Goal: Information Seeking & Learning: Learn about a topic

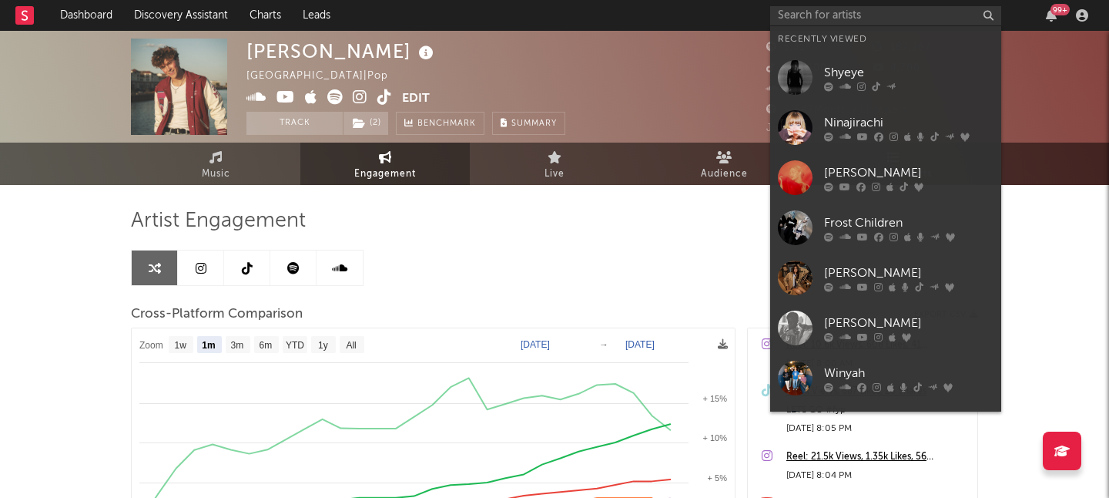
select select "1m"
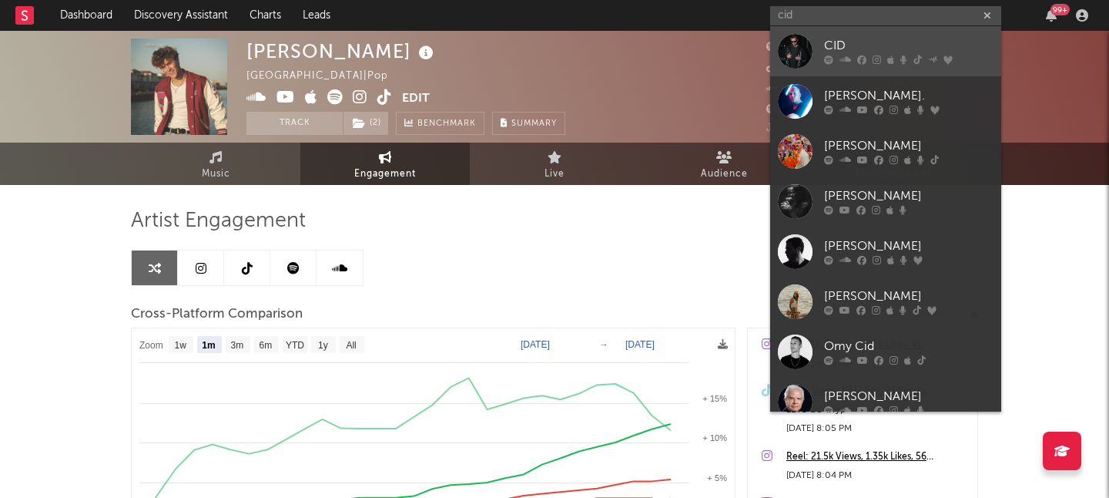
type input "cid"
click at [859, 42] on div "CID" at bounding box center [909, 46] width 170 height 18
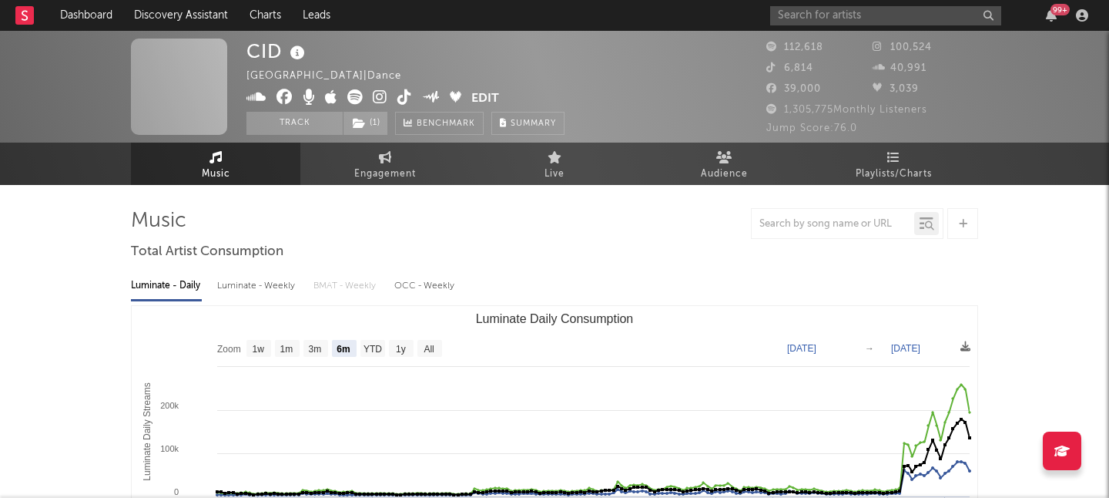
select select "6m"
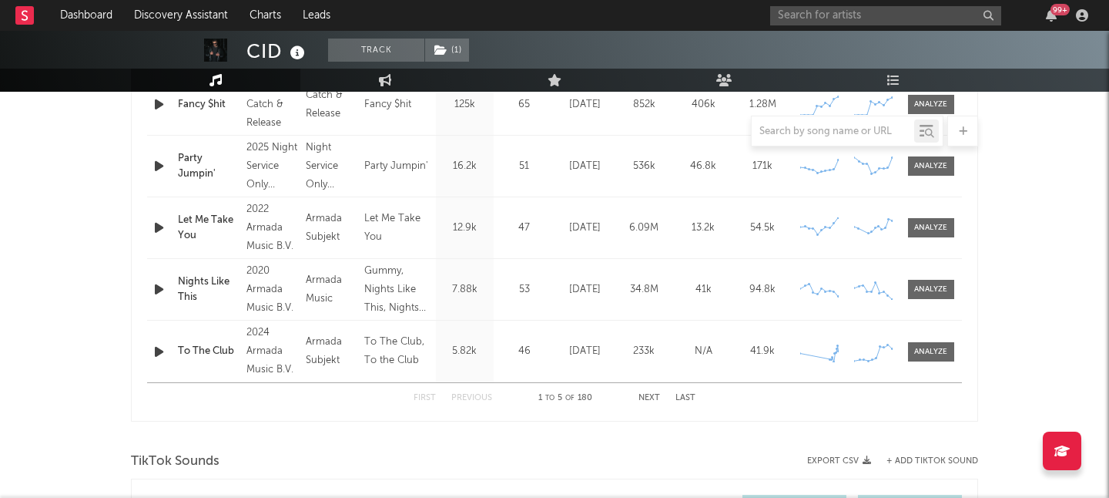
scroll to position [1023, 0]
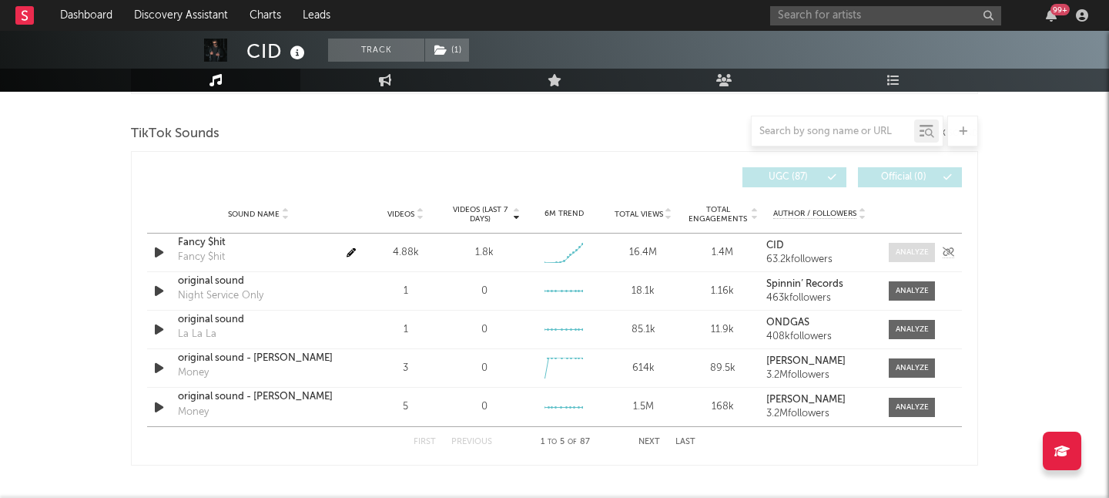
click at [904, 255] on div at bounding box center [912, 253] width 33 height 12
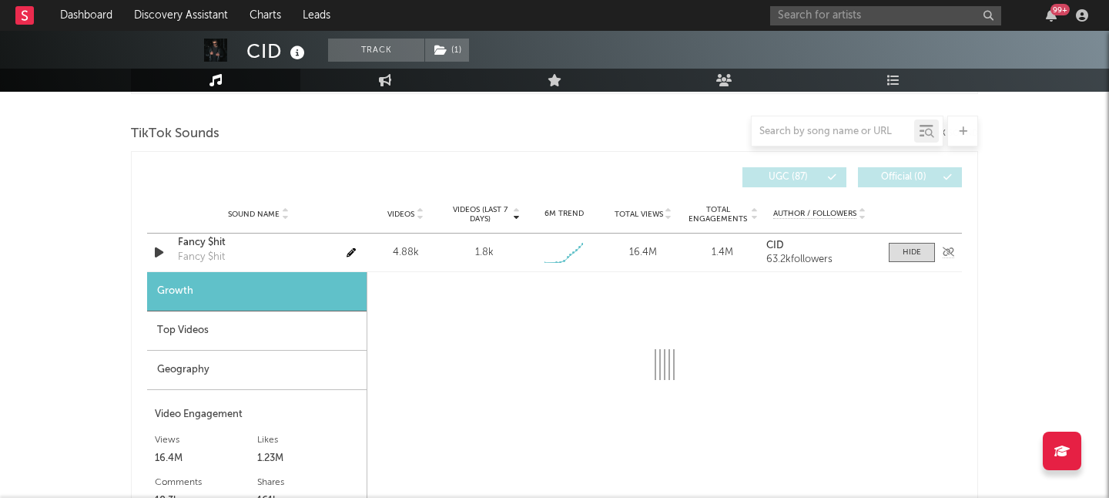
select select "1w"
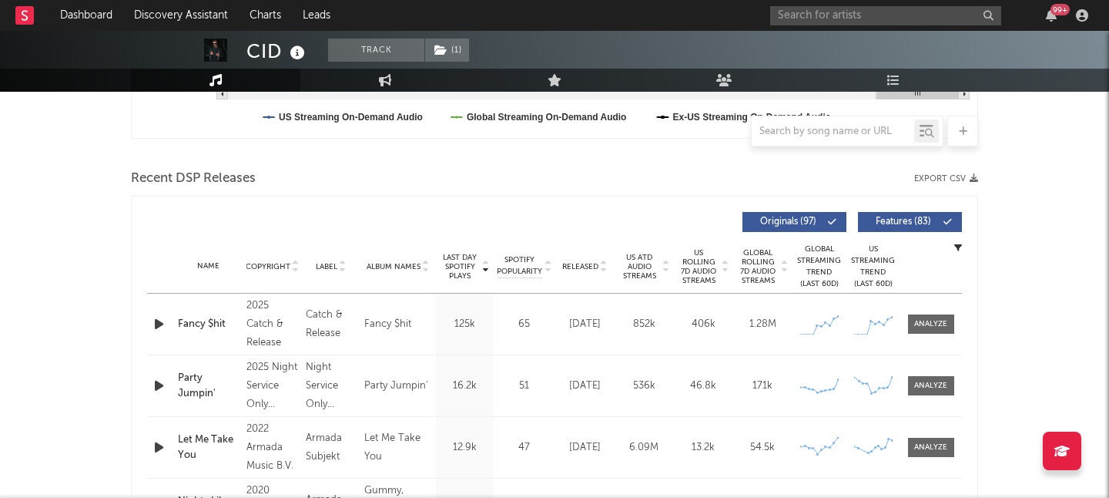
scroll to position [538, 0]
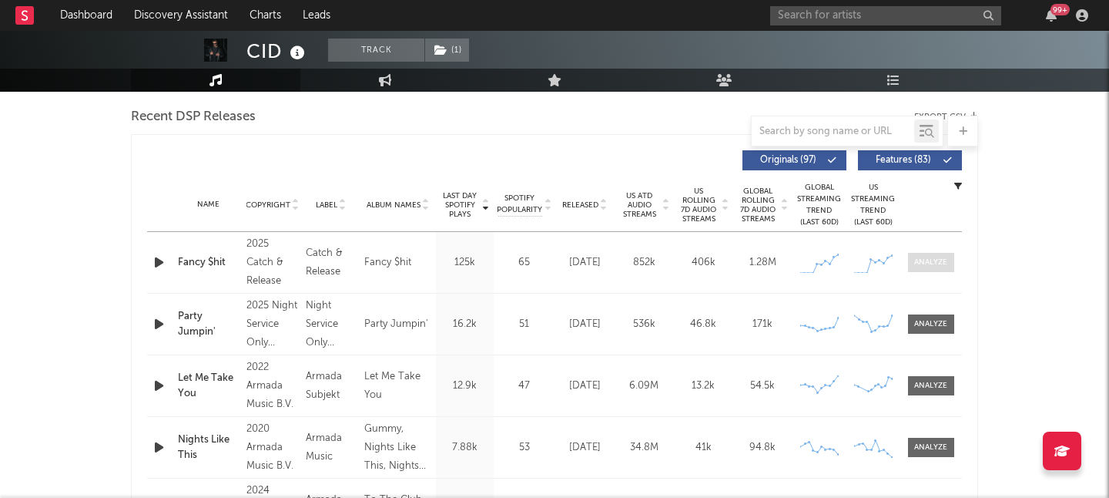
click at [922, 263] on div at bounding box center [931, 263] width 33 height 12
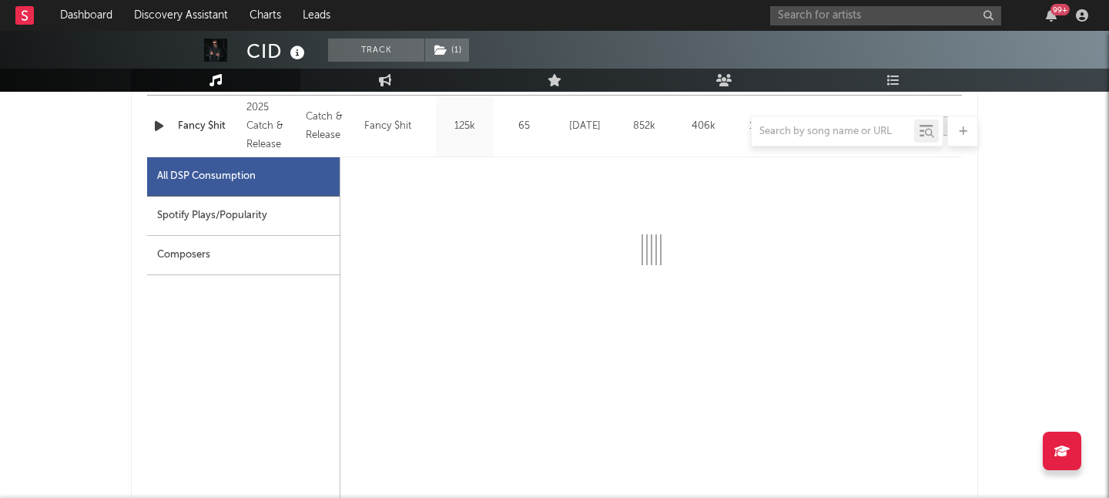
select select "1w"
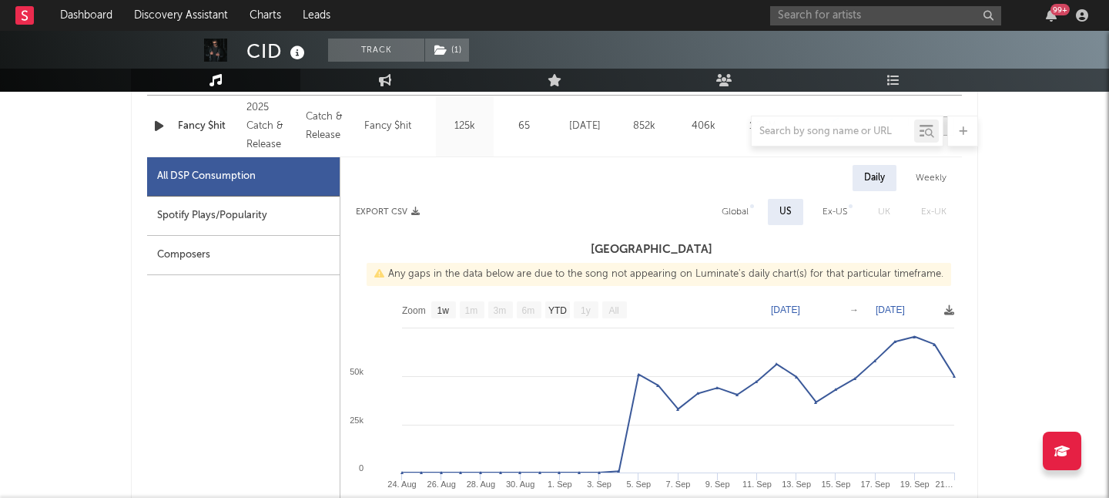
scroll to position [675, 0]
click at [736, 210] on div "Global" at bounding box center [735, 211] width 27 height 18
select select "1w"
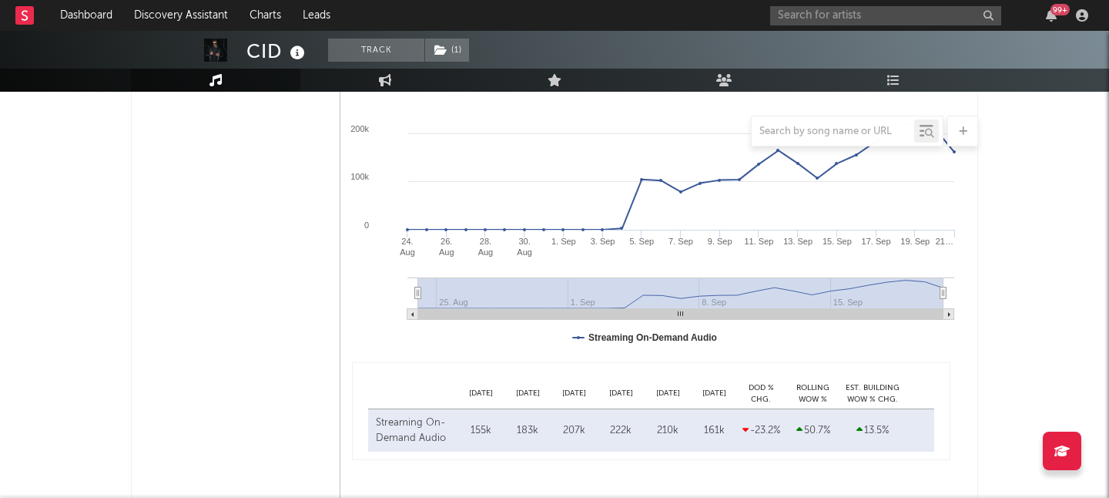
scroll to position [1050, 0]
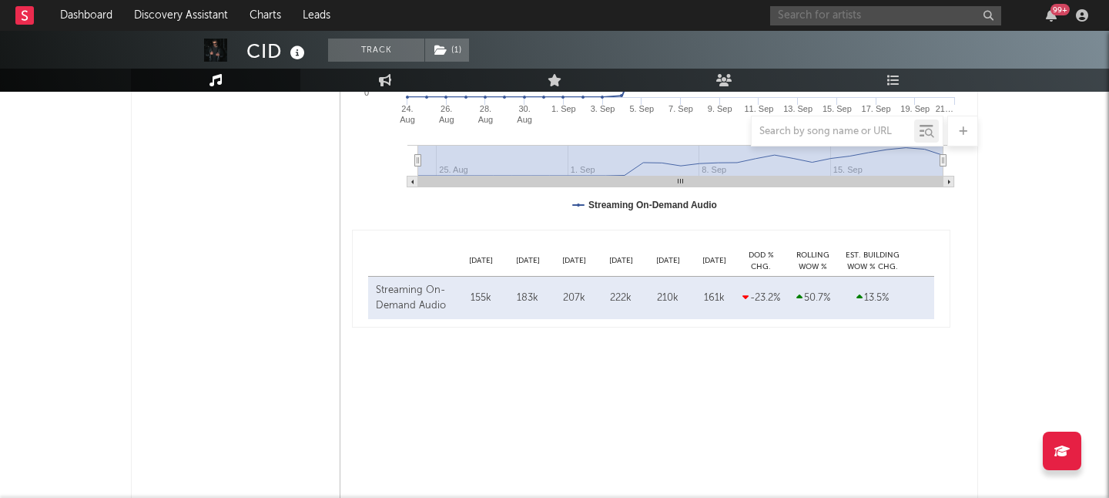
click at [860, 21] on input "text" at bounding box center [885, 15] width 231 height 19
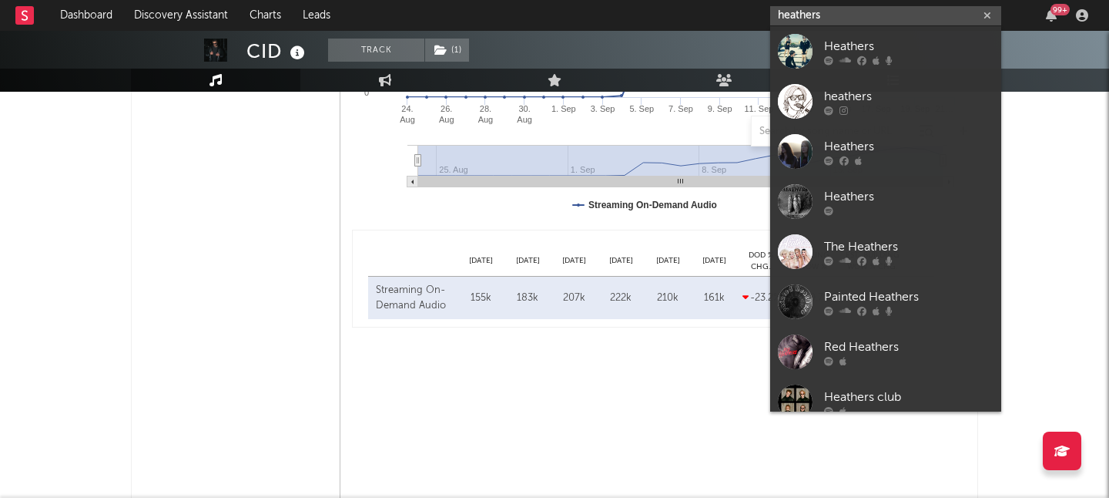
type input "heathers"
click at [891, 39] on div "Heathers" at bounding box center [909, 46] width 170 height 18
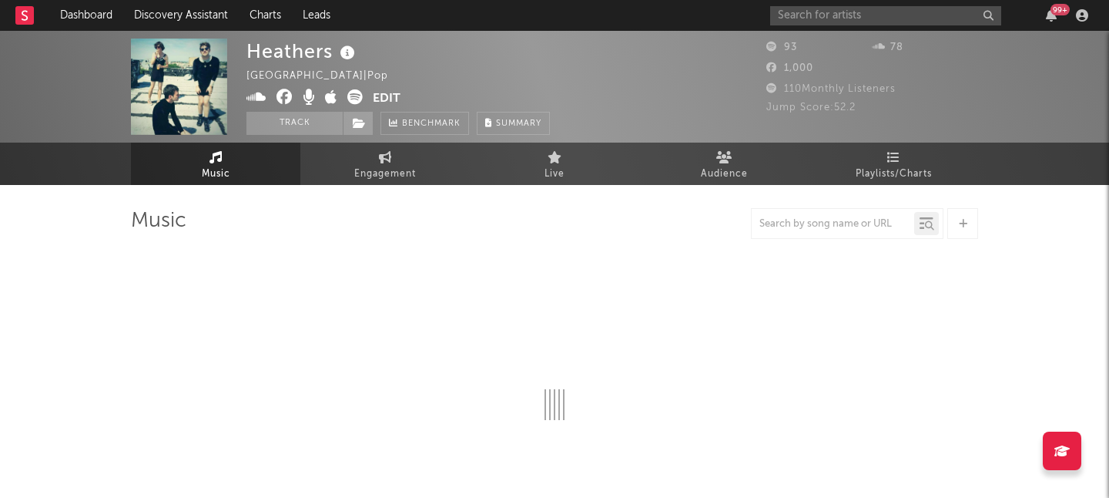
select select "1w"
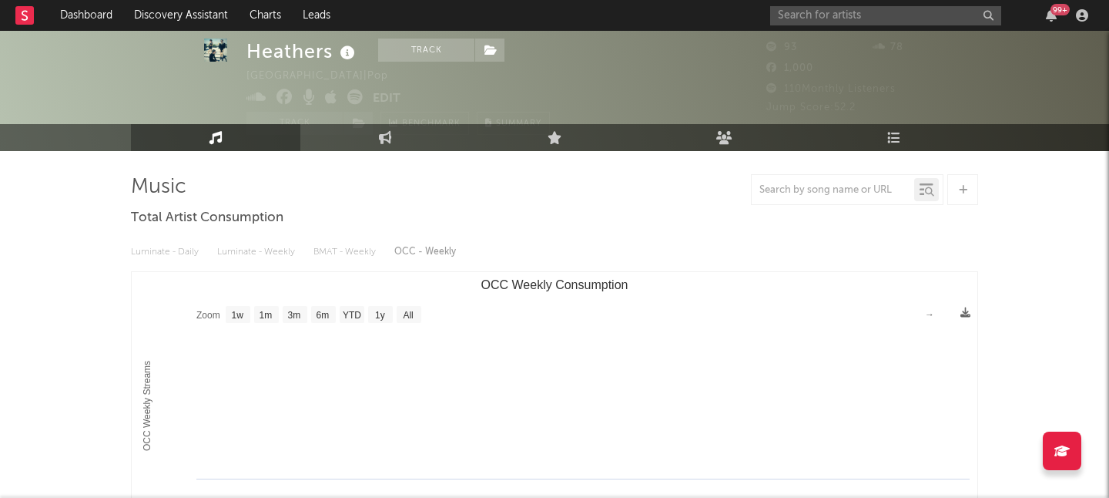
scroll to position [41, 0]
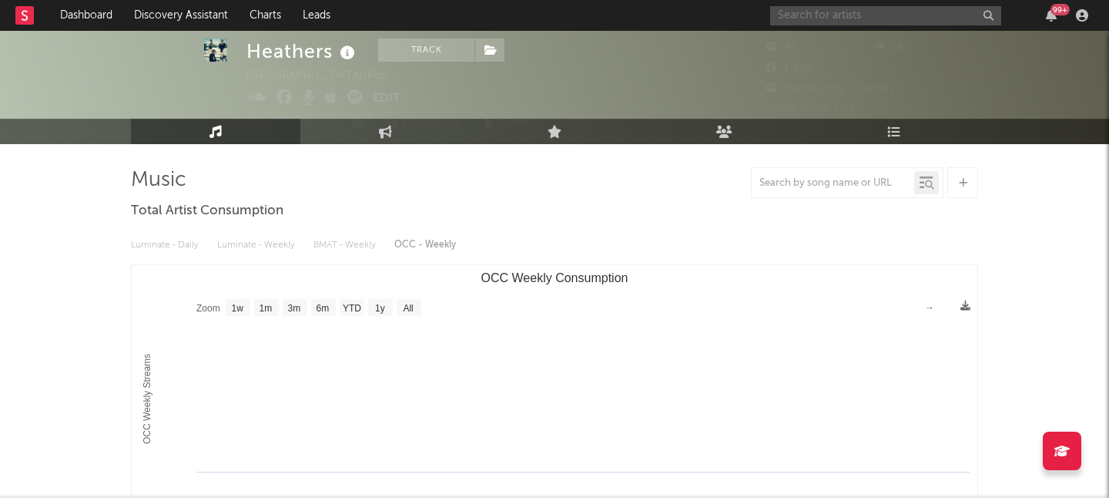
click at [791, 14] on input "text" at bounding box center [885, 15] width 231 height 19
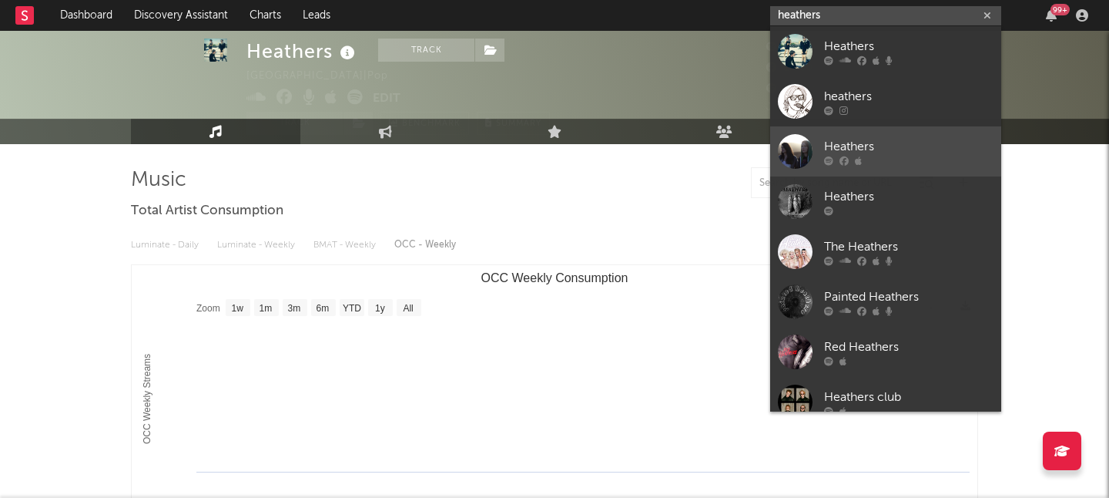
type input "heathers"
click at [898, 146] on div "Heathers" at bounding box center [909, 146] width 170 height 18
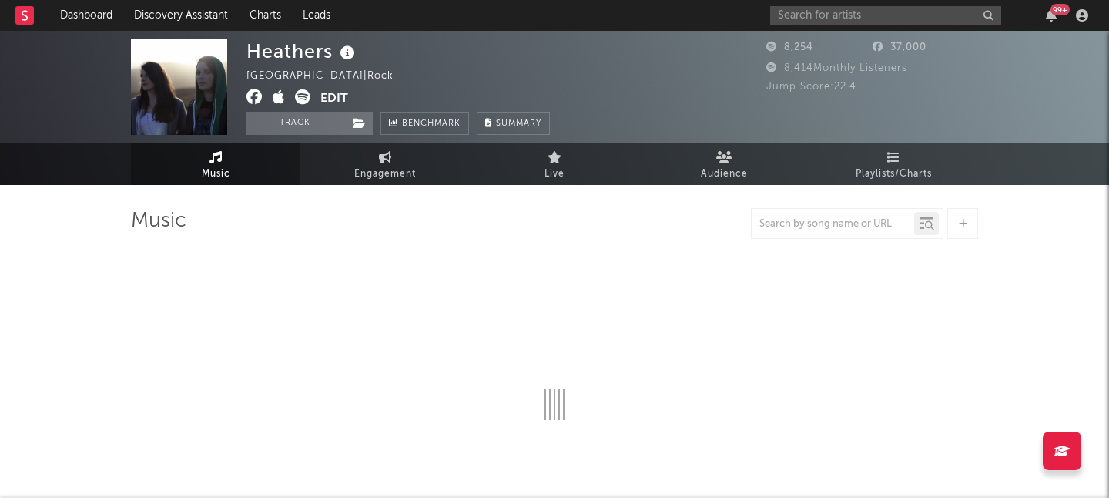
select select "1w"
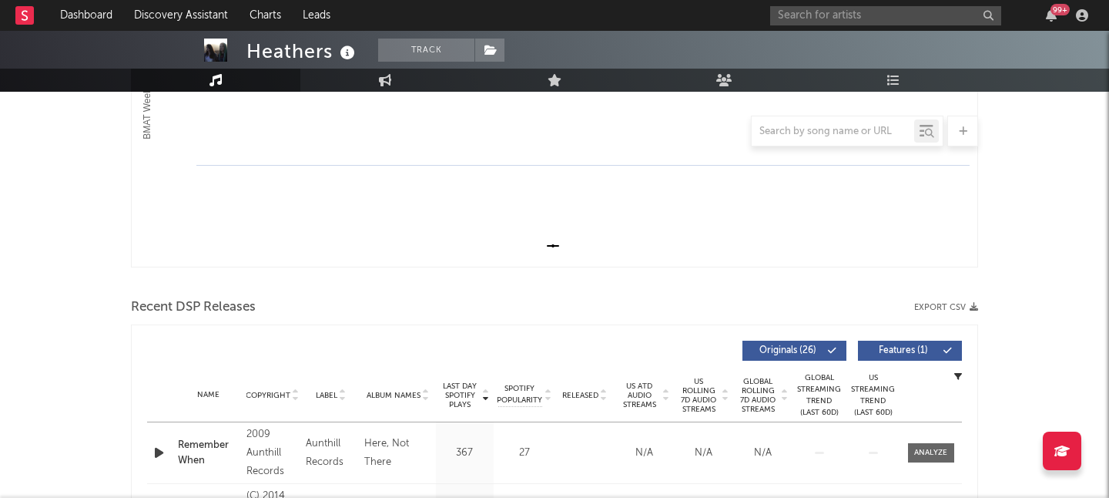
scroll to position [456, 0]
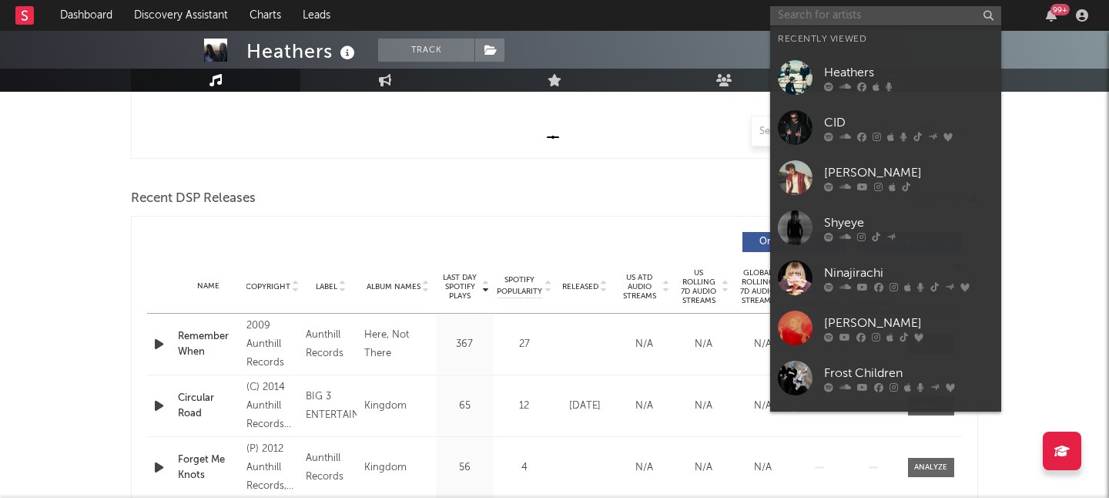
click at [821, 19] on input "text" at bounding box center [885, 15] width 231 height 19
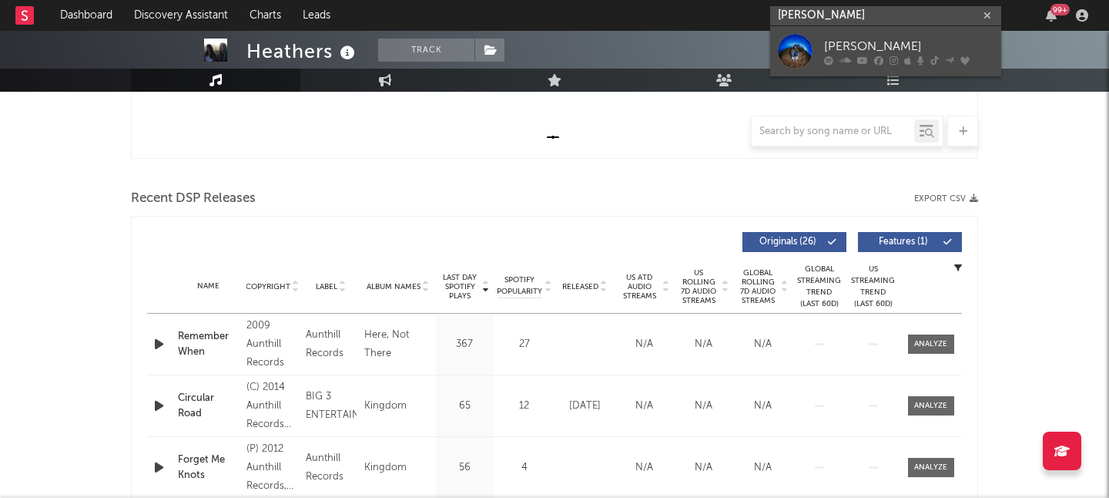
type input "[PERSON_NAME]"
click at [885, 41] on div "[PERSON_NAME]" at bounding box center [909, 46] width 170 height 18
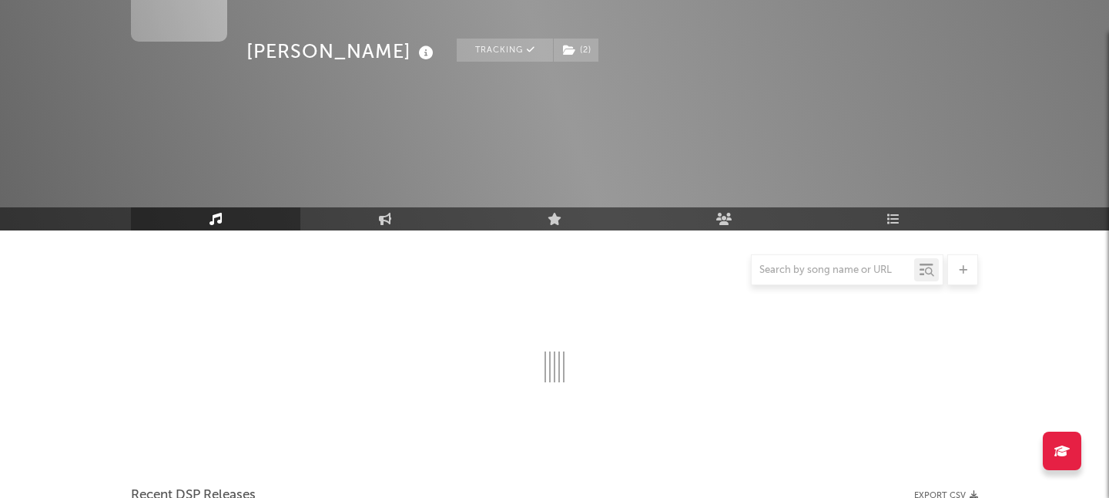
scroll to position [595, 0]
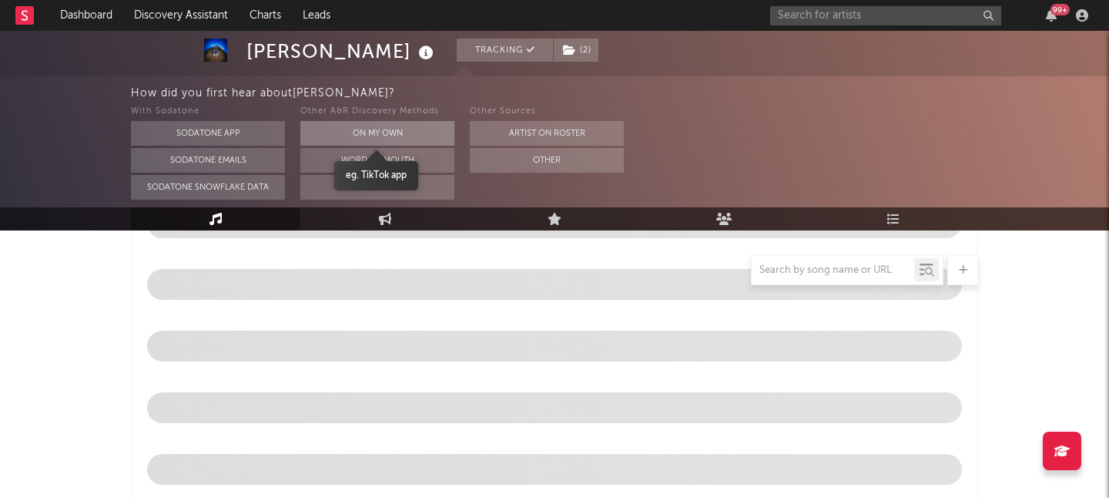
click at [388, 129] on button "On My Own" at bounding box center [377, 133] width 154 height 25
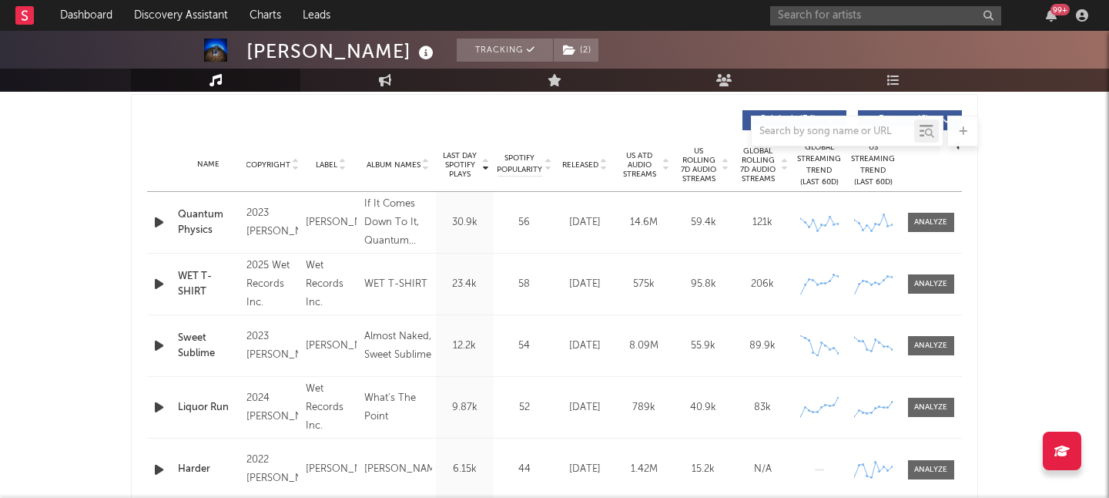
select select "6m"
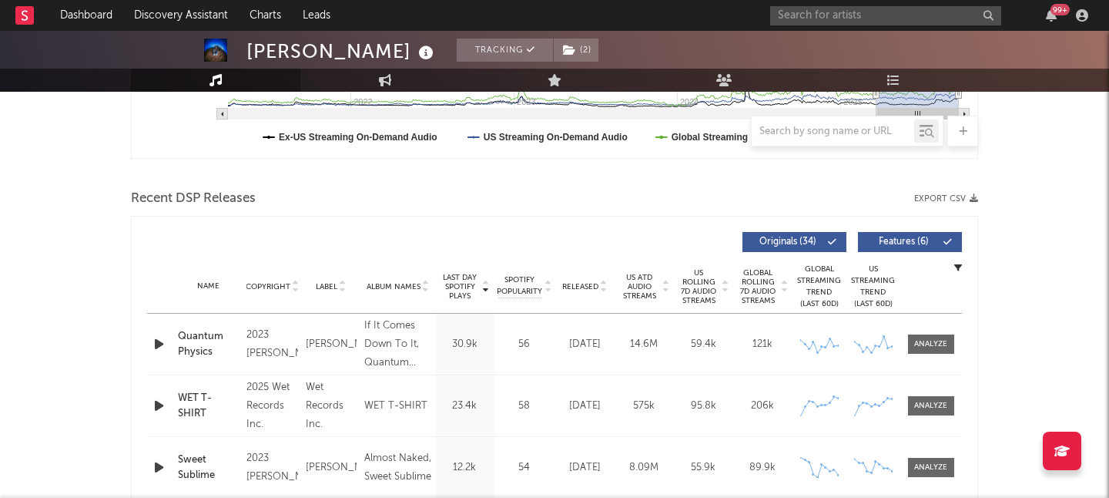
scroll to position [462, 0]
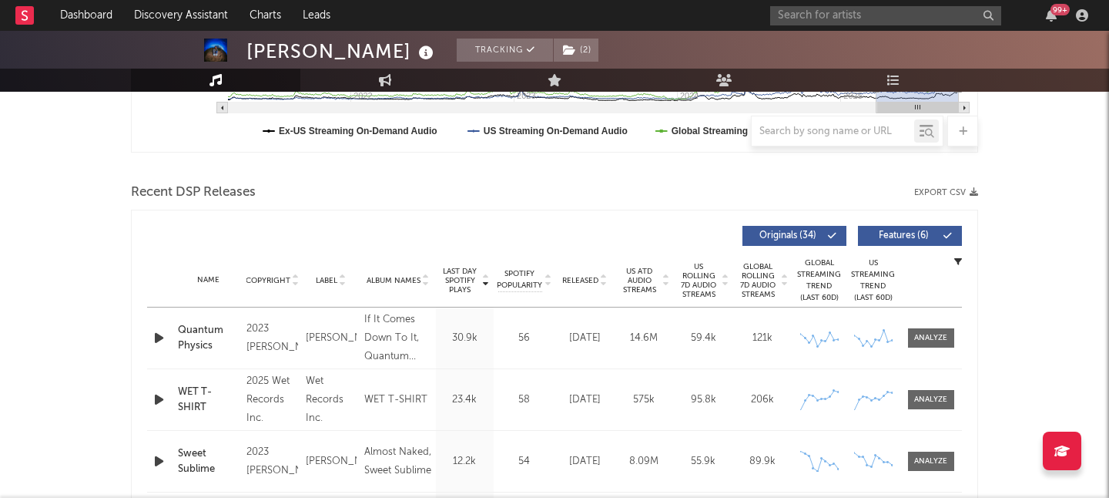
click at [895, 233] on span "Features ( 6 )" at bounding box center [903, 235] width 71 height 9
click at [589, 277] on span "Released" at bounding box center [580, 280] width 36 height 9
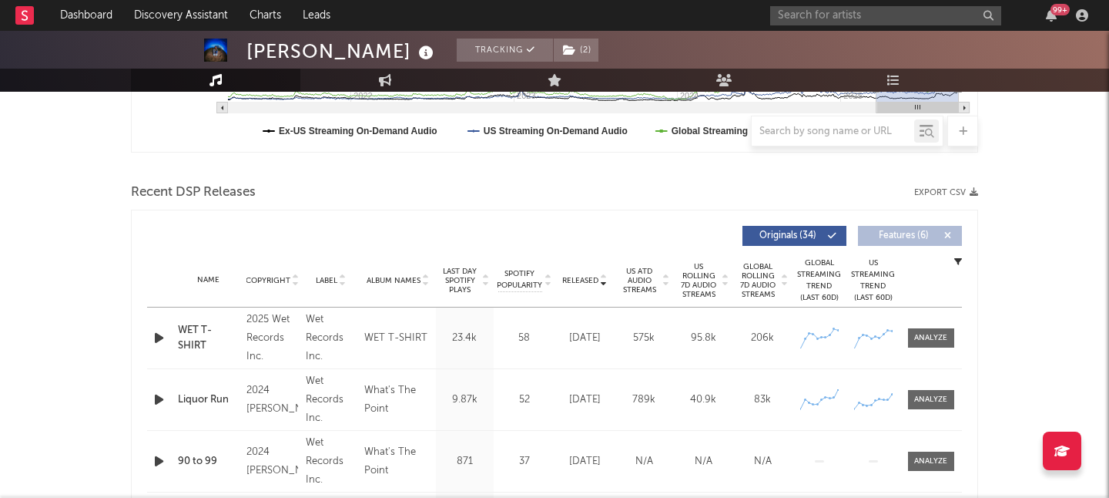
scroll to position [0, 0]
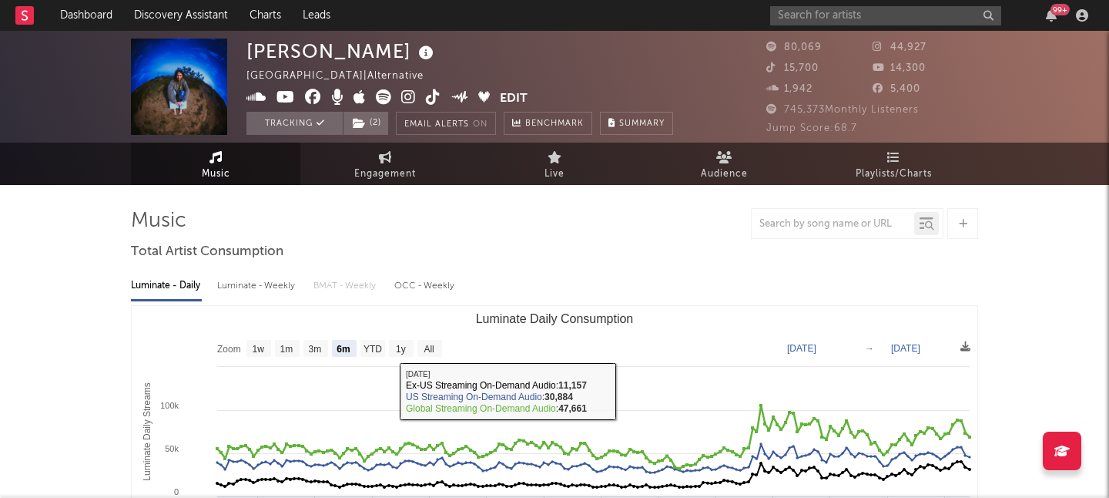
click at [247, 279] on div "Luminate - Weekly" at bounding box center [257, 286] width 81 height 26
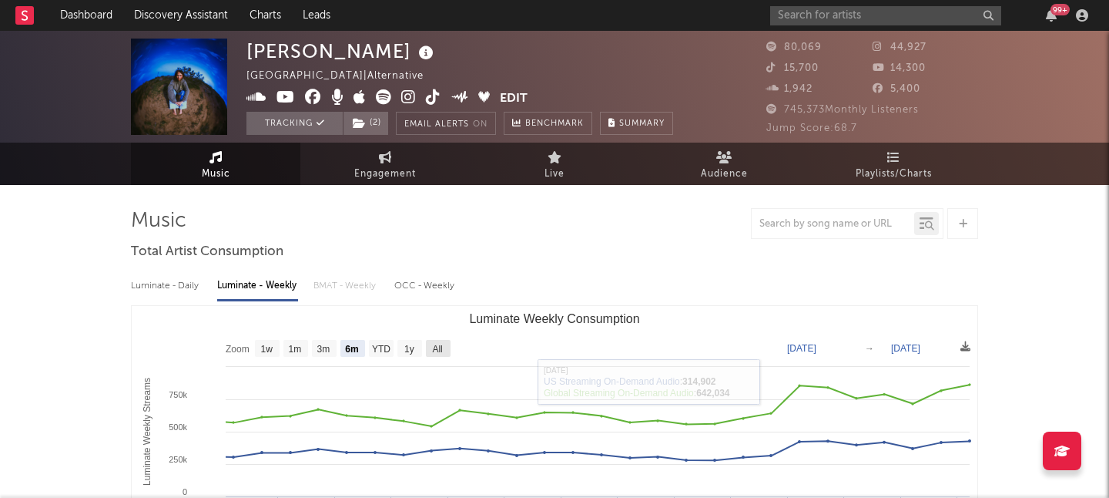
click at [438, 344] on text "All" at bounding box center [437, 349] width 10 height 11
select select "All"
type input "[DATE]"
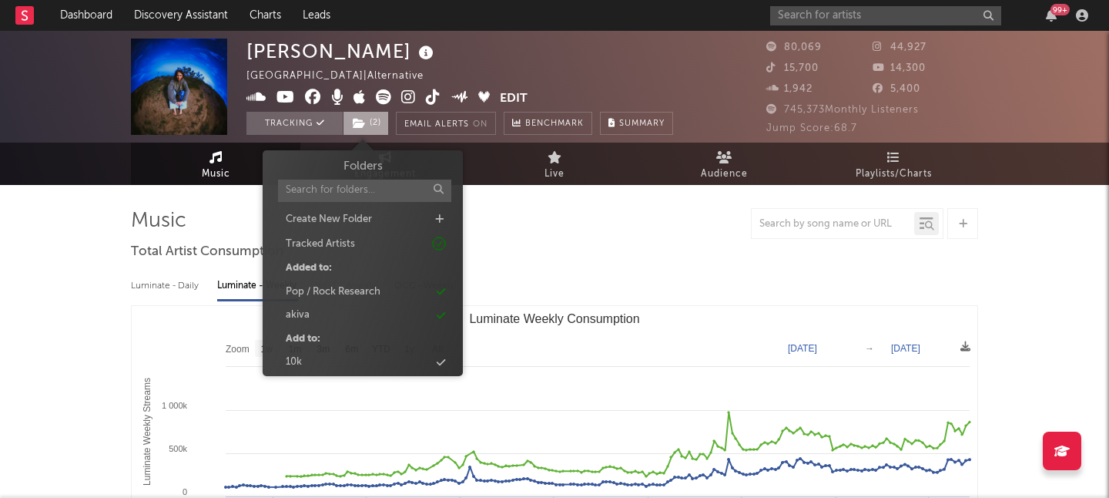
click at [374, 121] on span "( 2 )" at bounding box center [366, 123] width 46 height 23
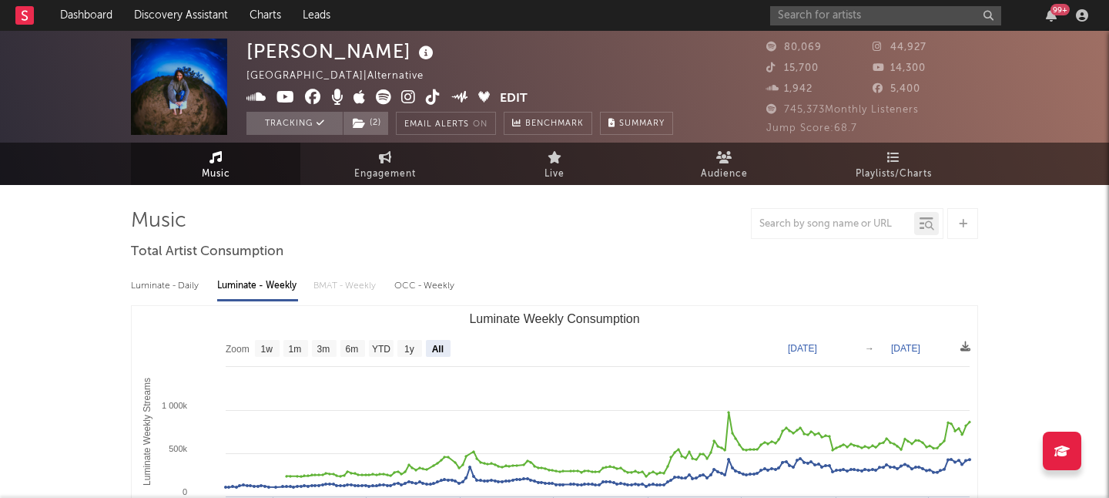
click at [371, 178] on span "Engagement" at bounding box center [385, 174] width 62 height 18
select select "1w"
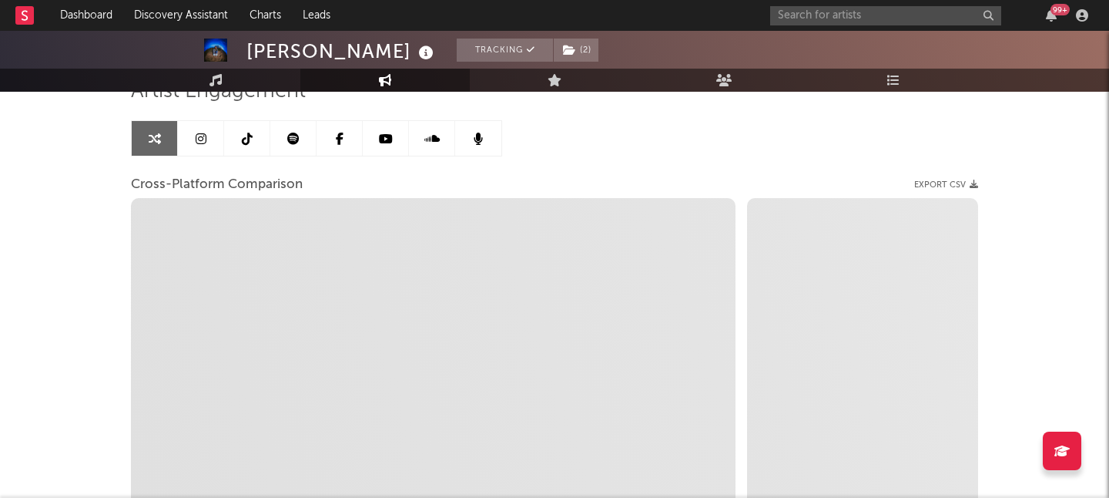
scroll to position [132, 0]
select select "1m"
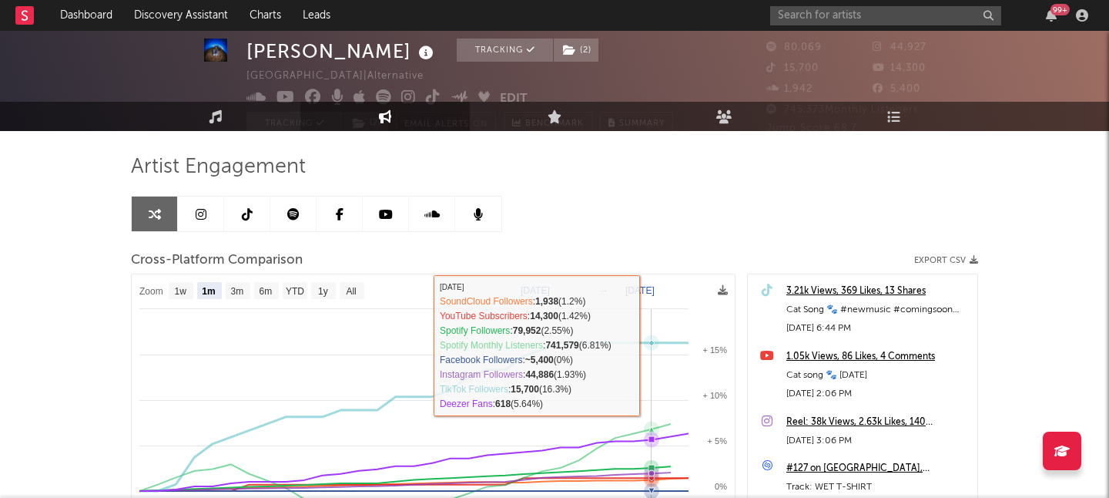
scroll to position [0, 0]
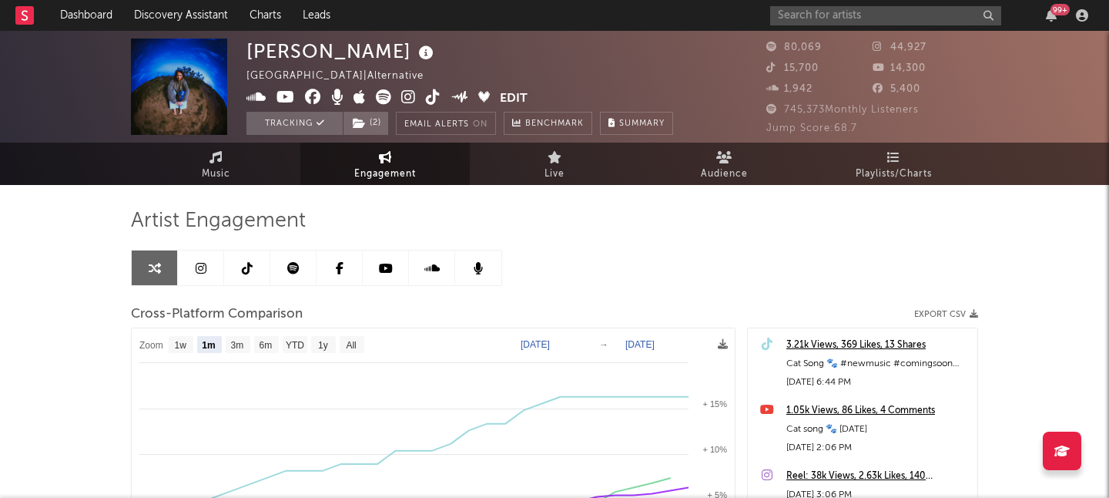
click at [300, 266] on link at bounding box center [293, 267] width 46 height 35
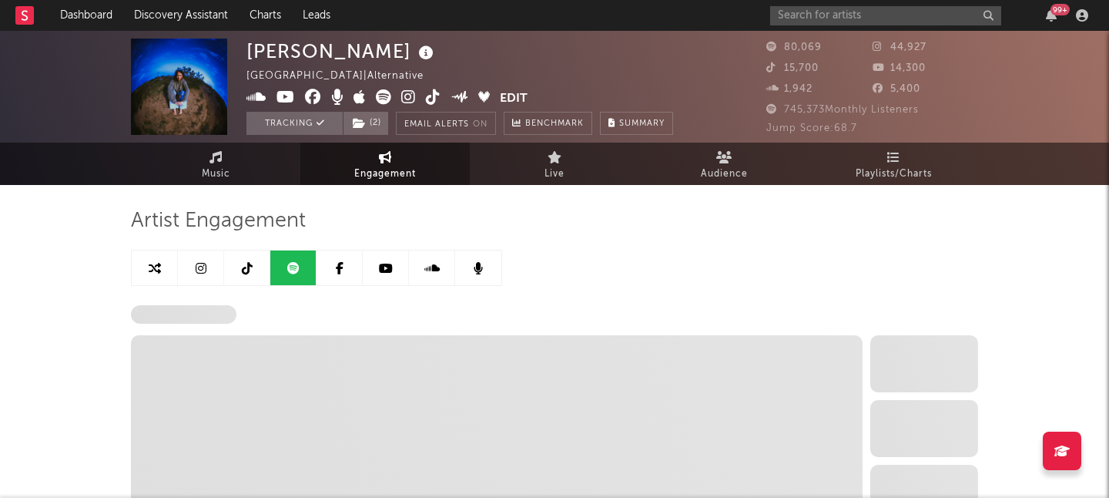
select select "6m"
select select "1w"
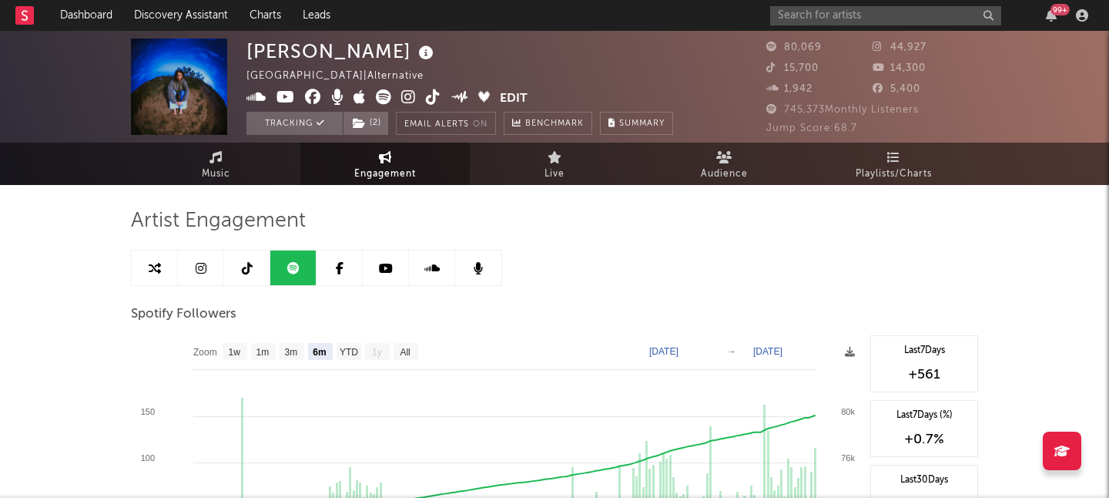
click at [415, 56] on icon at bounding box center [426, 53] width 22 height 22
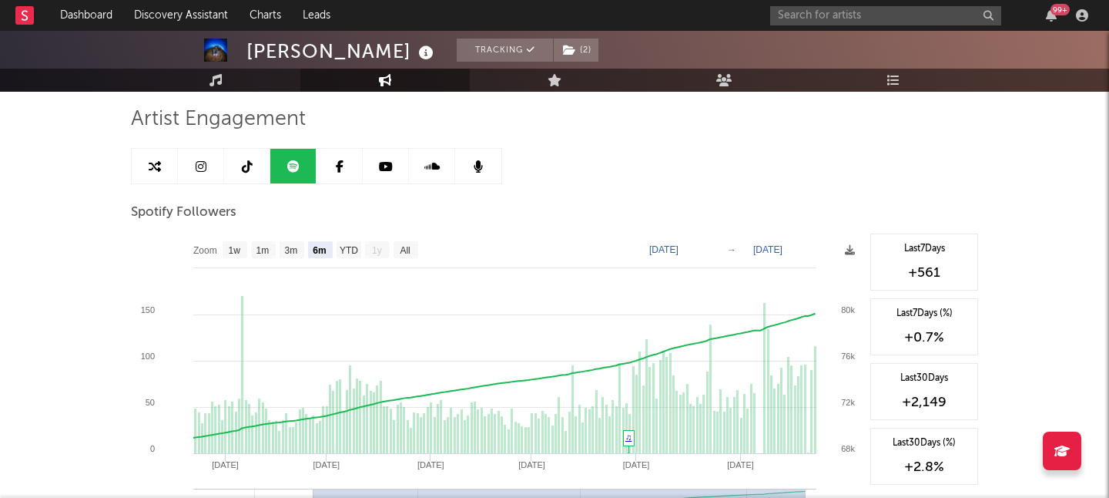
scroll to position [122, 0]
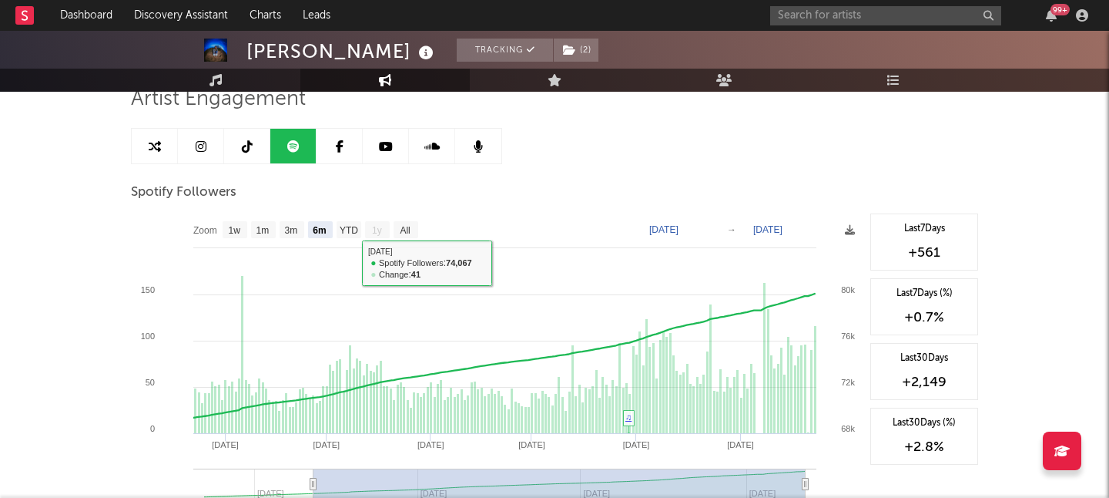
click at [159, 140] on icon at bounding box center [155, 146] width 12 height 12
select select "1m"
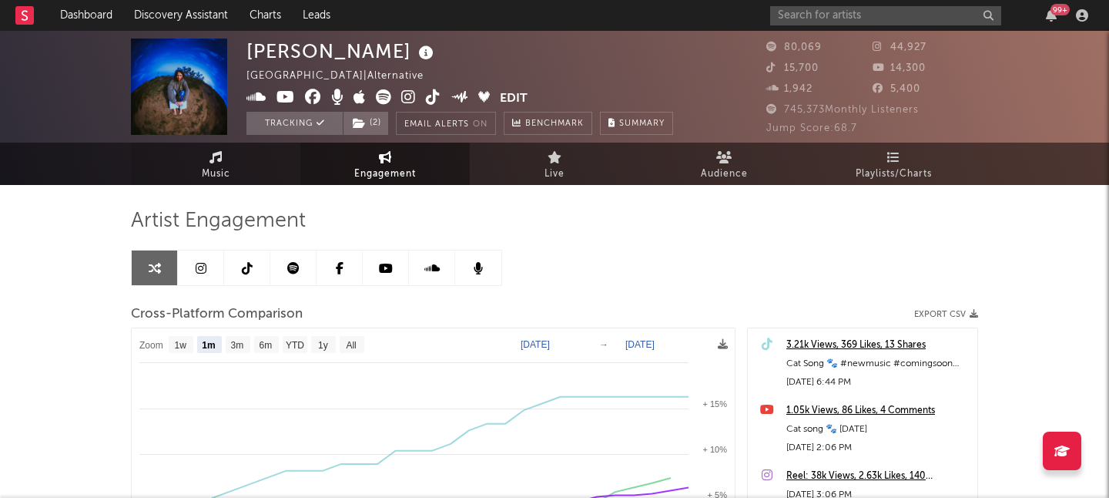
click at [229, 165] on span "Music" at bounding box center [216, 174] width 29 height 18
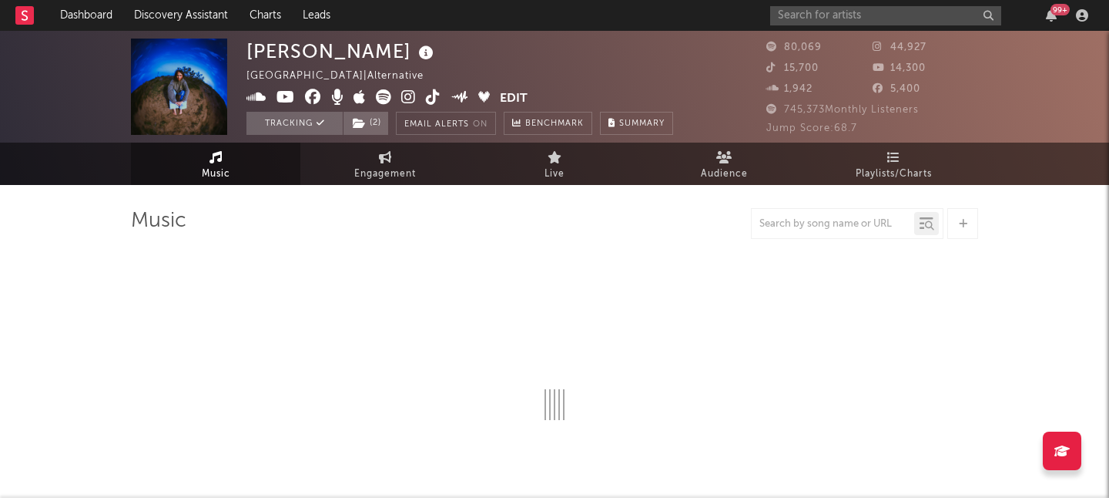
select select "6m"
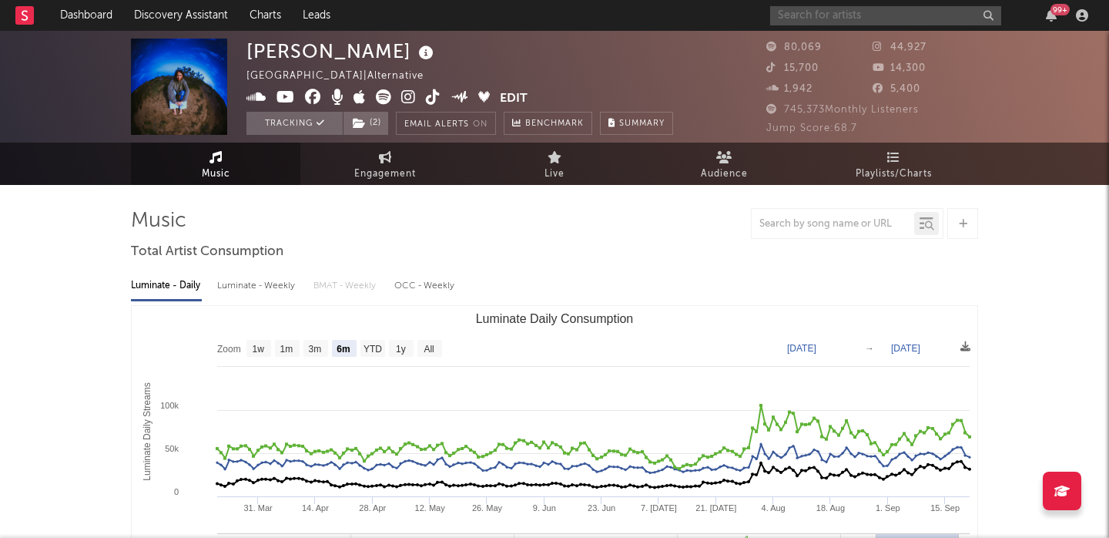
click at [831, 11] on input "text" at bounding box center [885, 15] width 231 height 19
paste input "[URL][DOMAIN_NAME]"
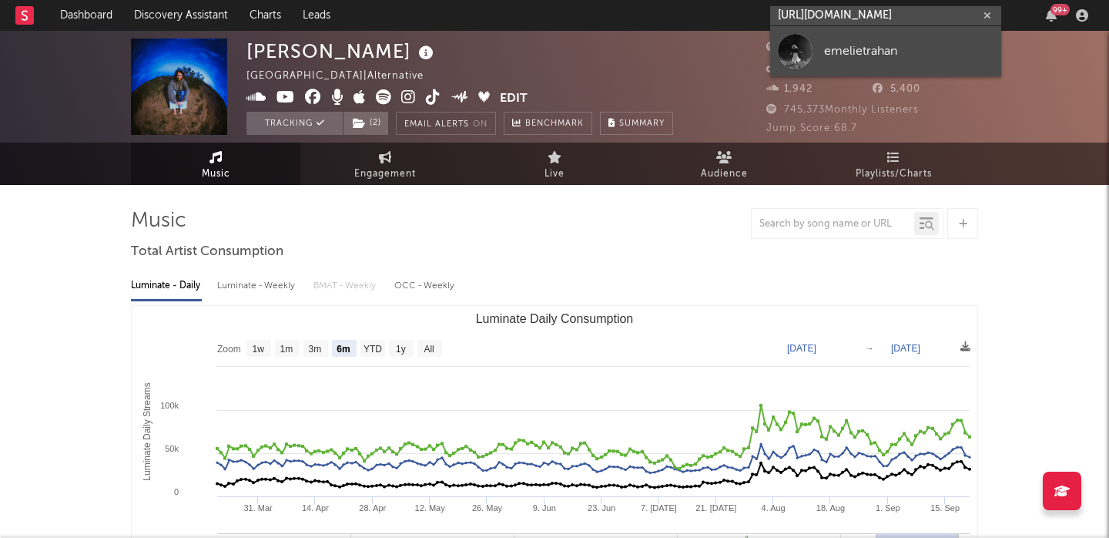
type input "[URL][DOMAIN_NAME]"
click at [871, 49] on div "emelietrahan" at bounding box center [909, 51] width 170 height 18
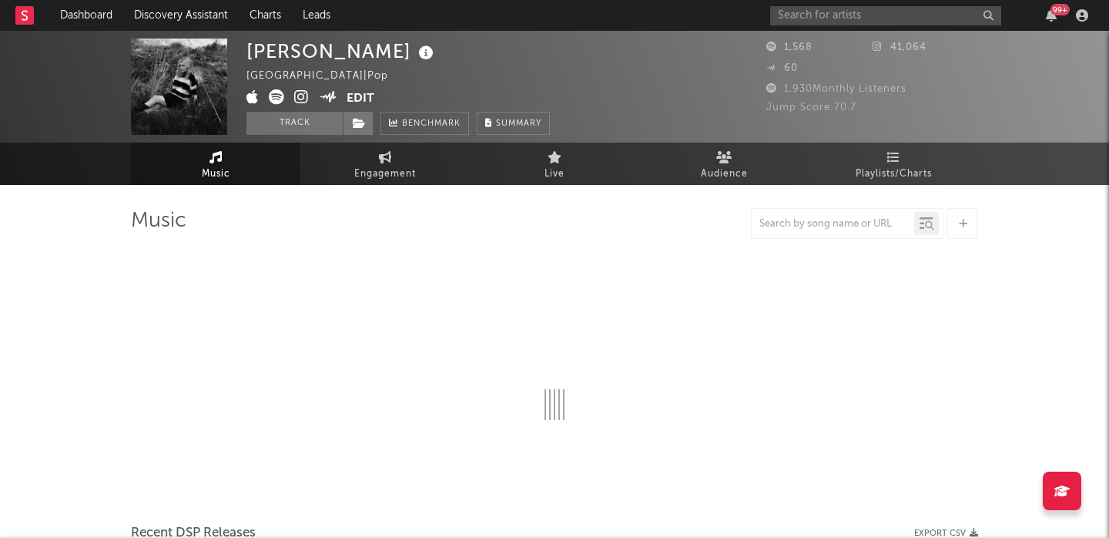
select select "6m"
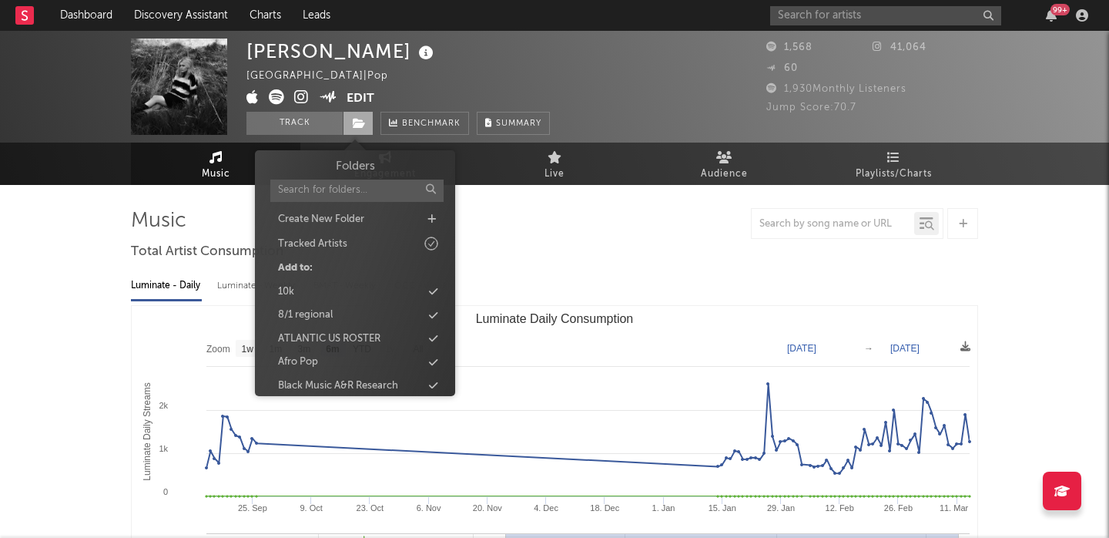
click at [358, 124] on icon at bounding box center [359, 123] width 13 height 11
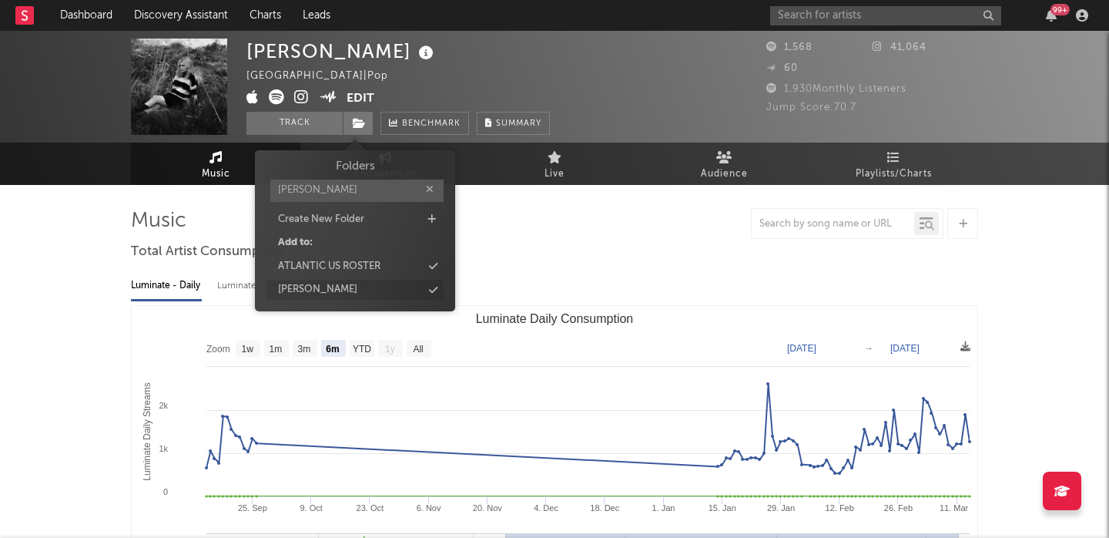
type input "[PERSON_NAME]"
click at [364, 298] on div "[PERSON_NAME]" at bounding box center [355, 290] width 177 height 20
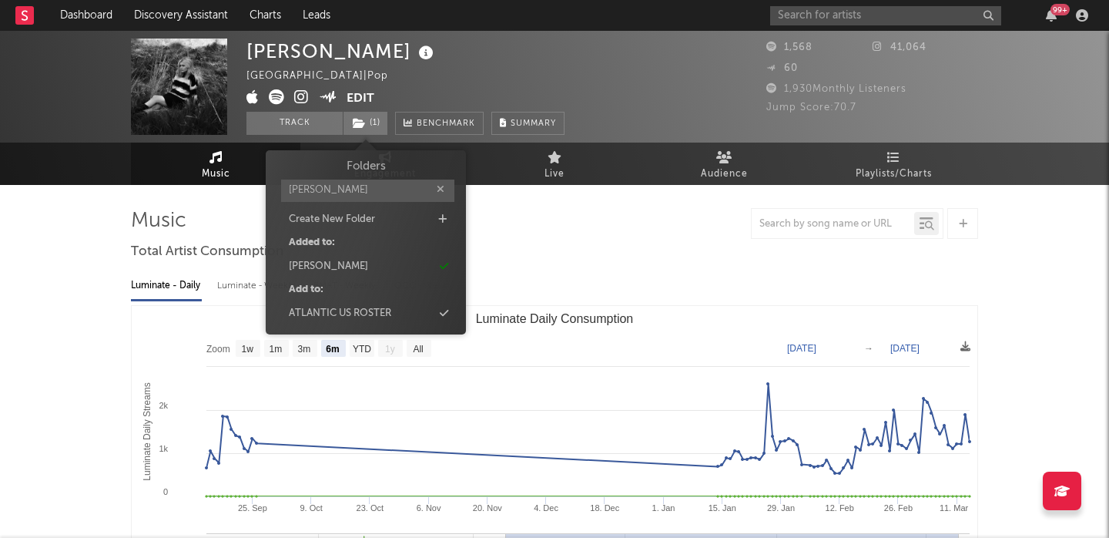
click at [368, 285] on div "Add to:" at bounding box center [365, 290] width 177 height 20
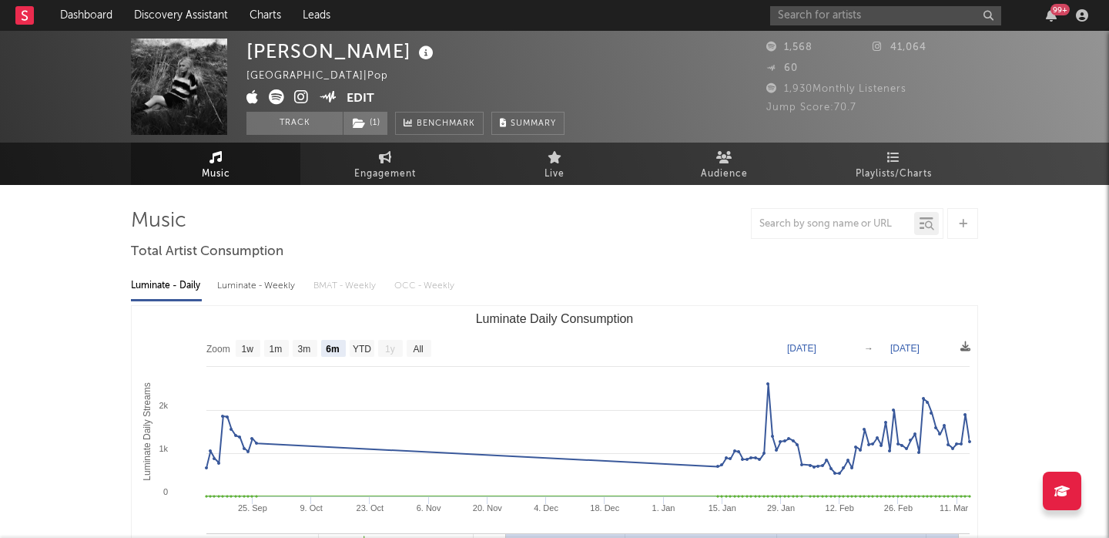
click at [635, 307] on rect "Luminate Daily Consumption" at bounding box center [555, 460] width 846 height 308
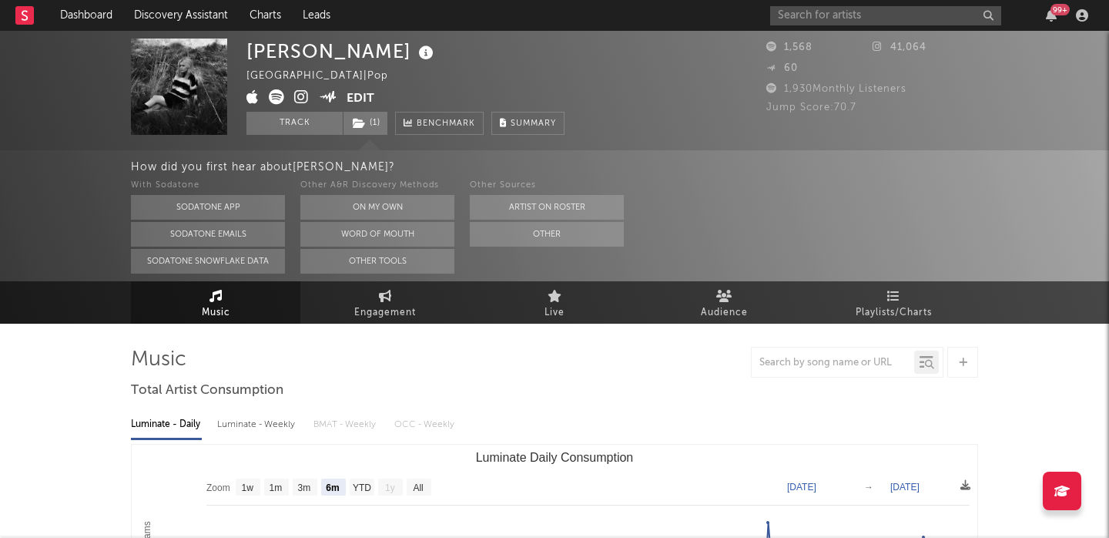
click at [361, 101] on button "Edit" at bounding box center [361, 98] width 28 height 19
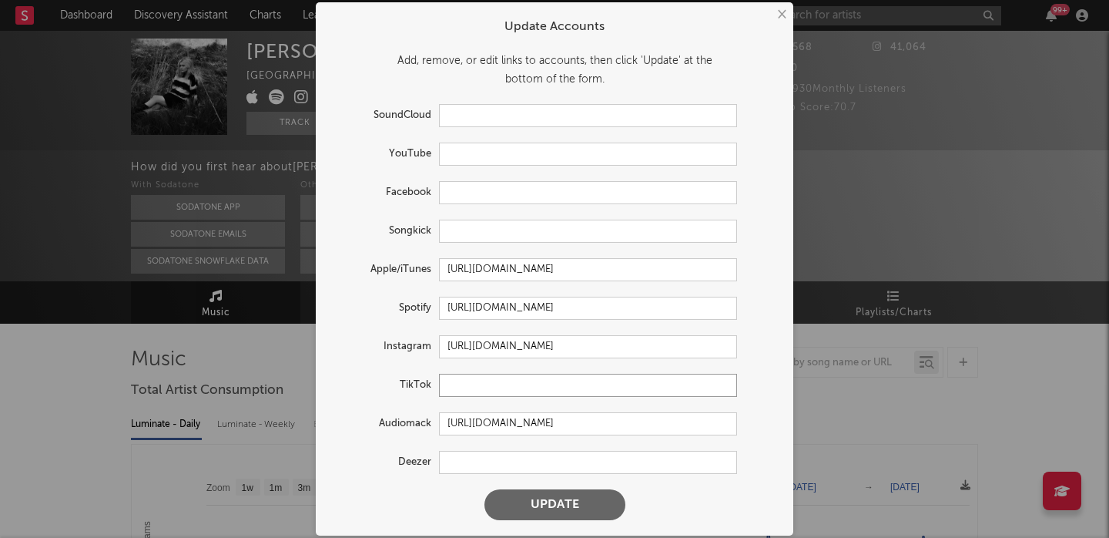
click at [529, 388] on input "text" at bounding box center [588, 385] width 298 height 23
paste input "[URL][DOMAIN_NAME]"
type input "[URL][DOMAIN_NAME]"
click at [571, 497] on button "Update" at bounding box center [555, 504] width 141 height 31
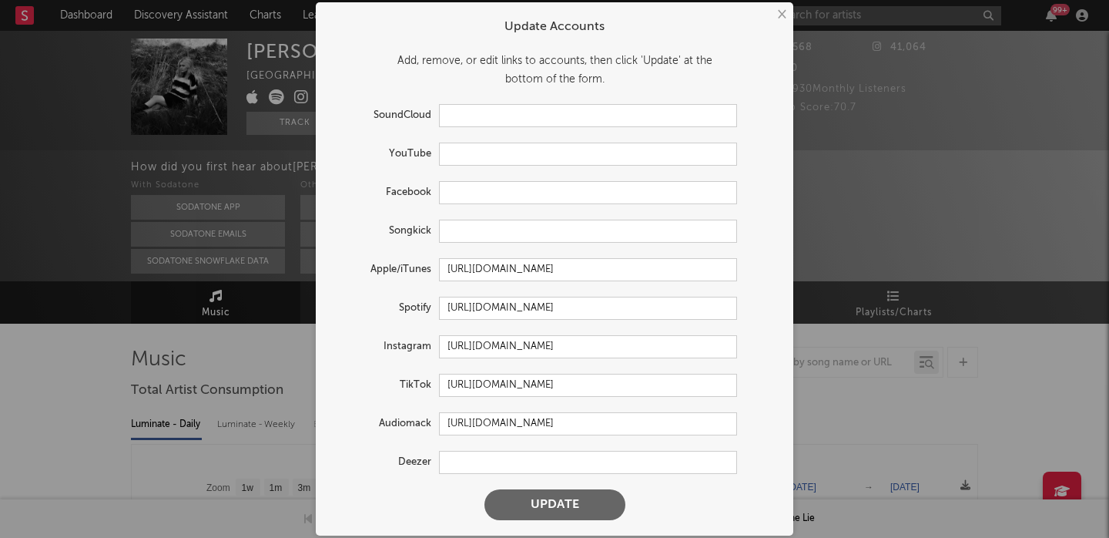
scroll to position [0, 0]
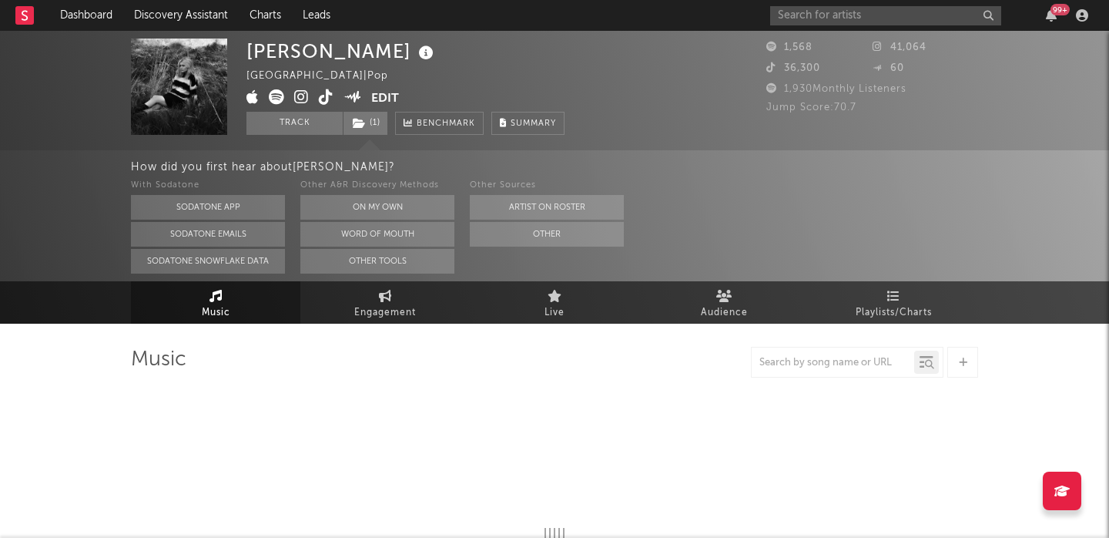
select select "6m"
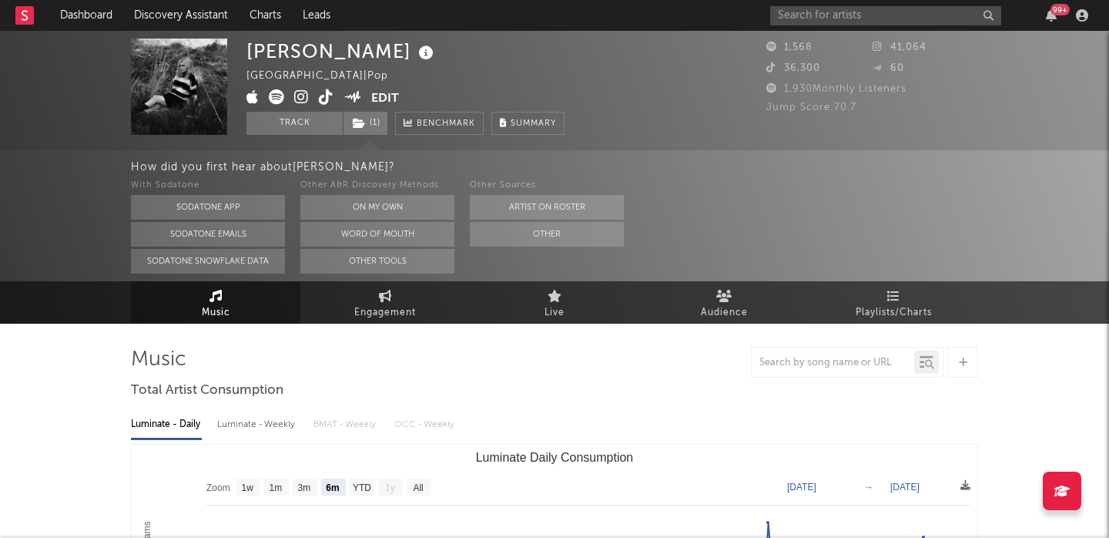
click at [300, 96] on icon at bounding box center [301, 96] width 15 height 15
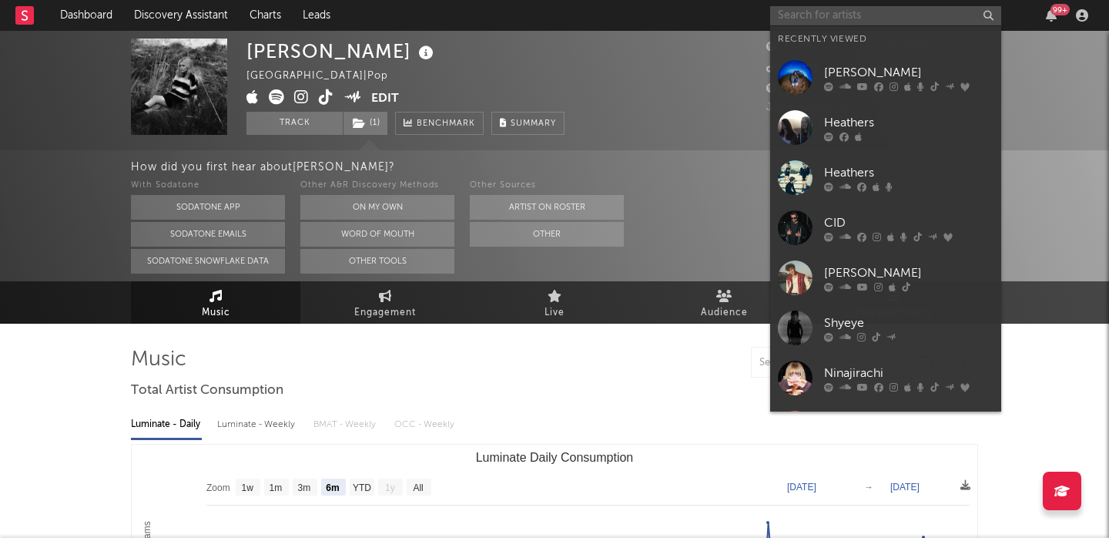
click at [794, 21] on input "text" at bounding box center [885, 15] width 231 height 19
paste input "BRUX"
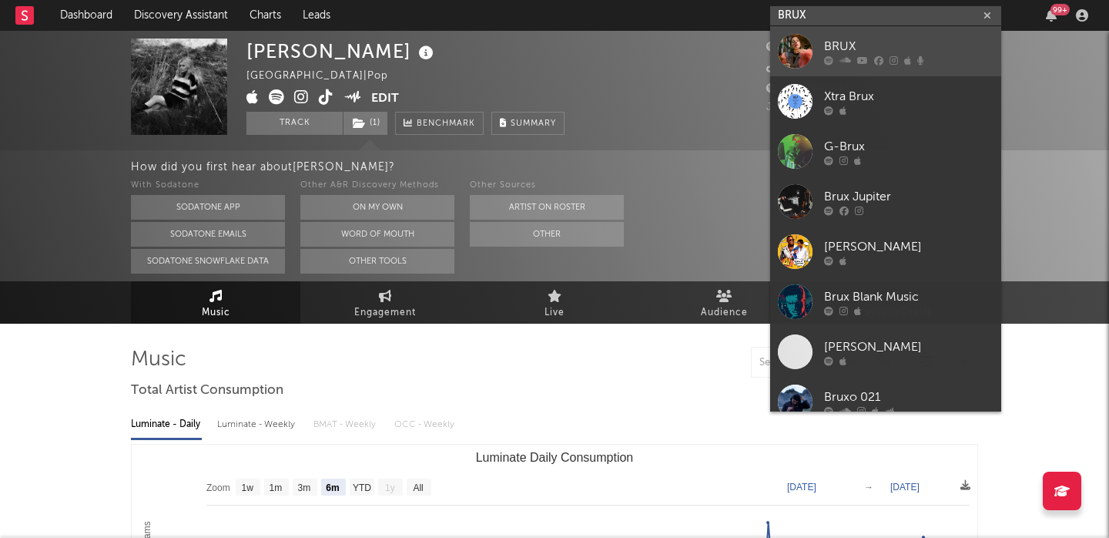
type input "BRUX"
click at [829, 60] on icon at bounding box center [828, 59] width 9 height 9
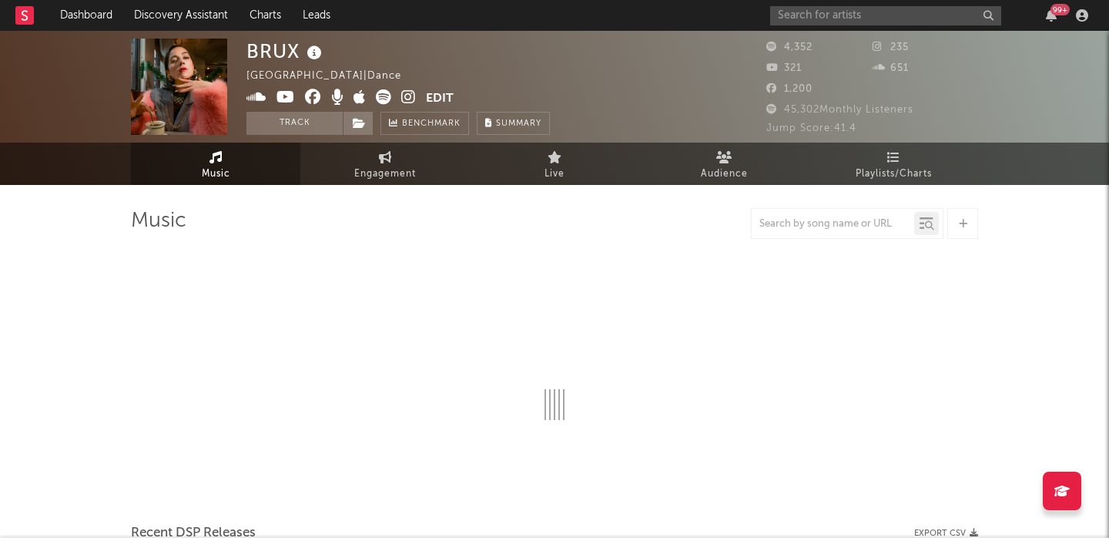
select select "6m"
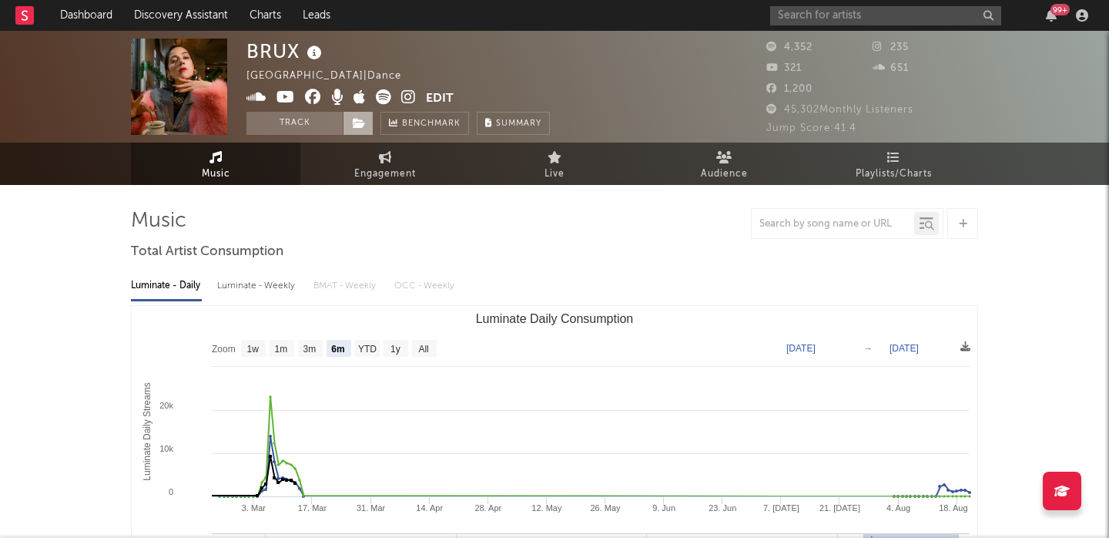
click at [357, 116] on span at bounding box center [358, 123] width 31 height 23
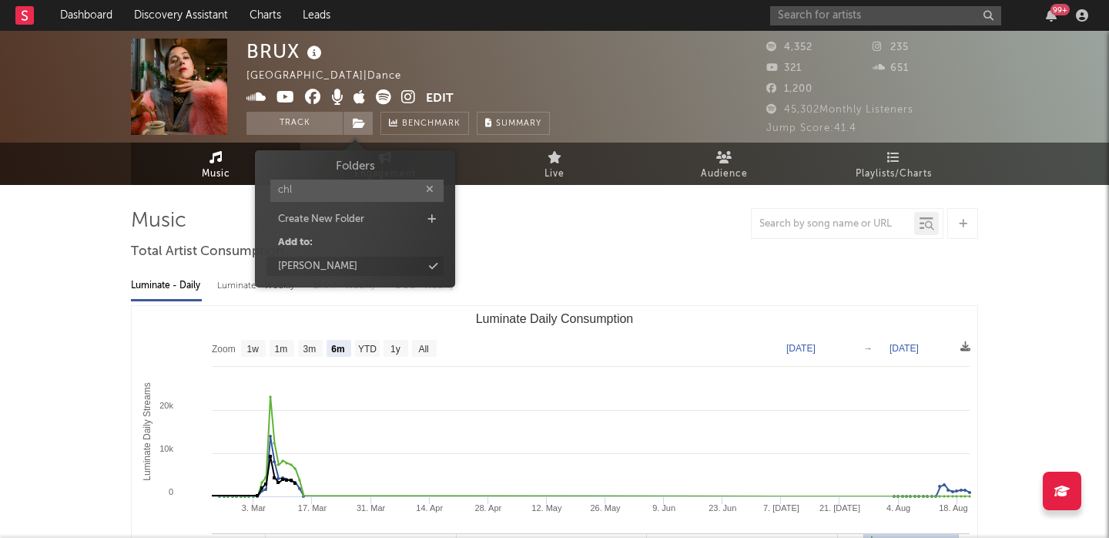
type input "chl"
click at [347, 260] on div "[PERSON_NAME]" at bounding box center [355, 267] width 177 height 20
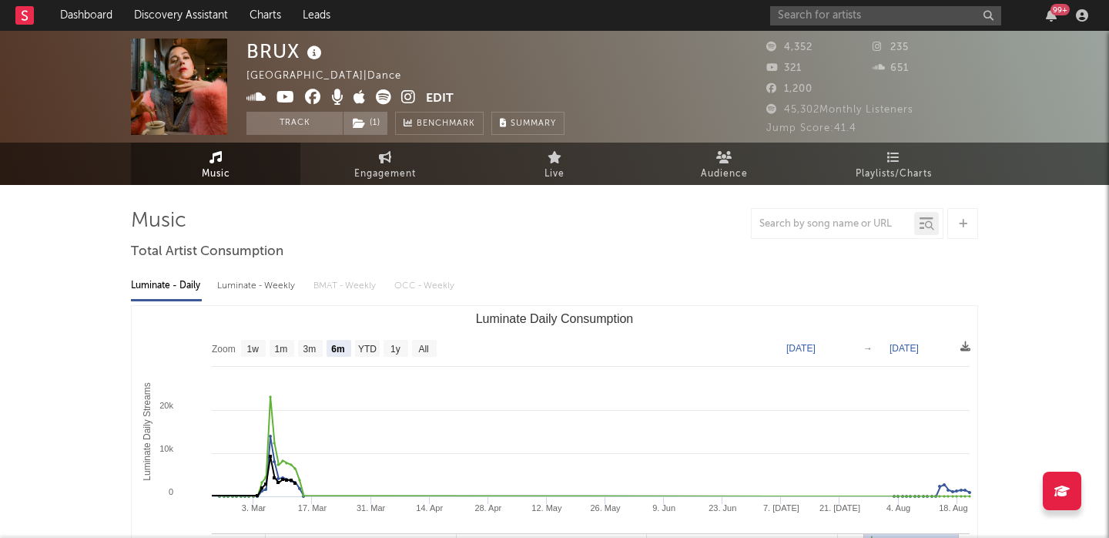
click at [264, 45] on div "BRUX" at bounding box center [286, 51] width 79 height 25
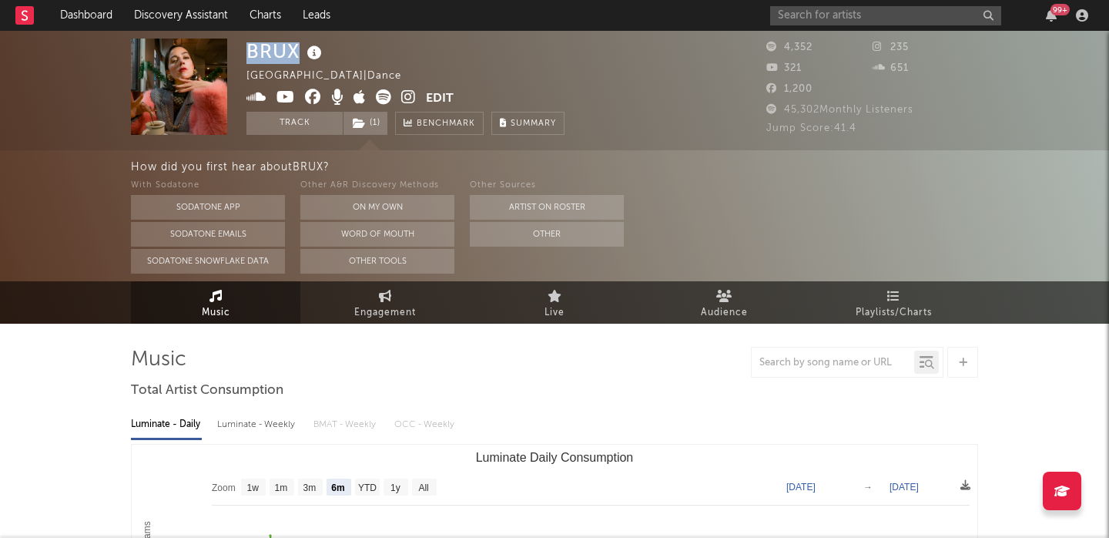
copy div "BRUX"
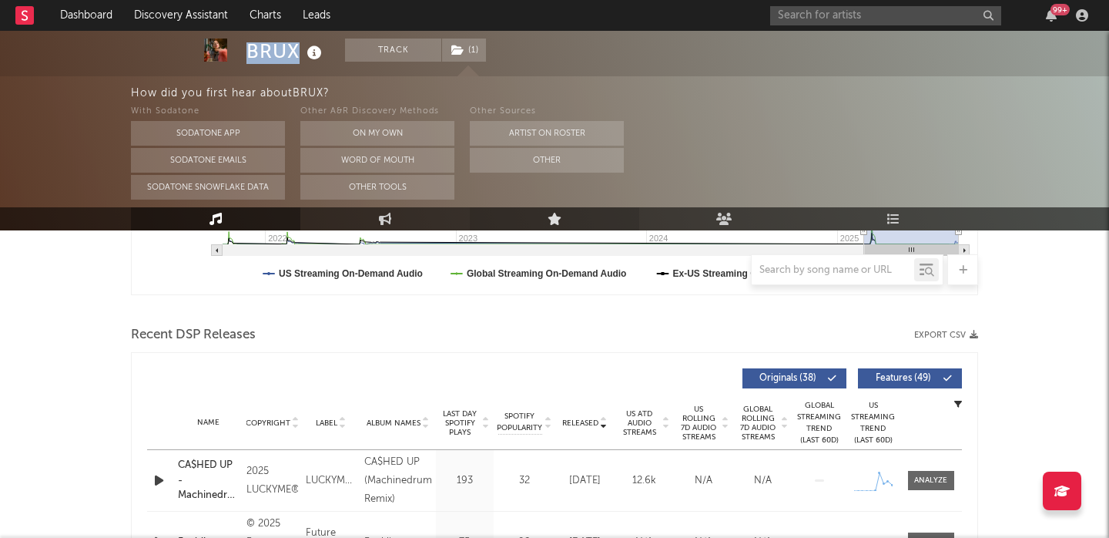
scroll to position [609, 0]
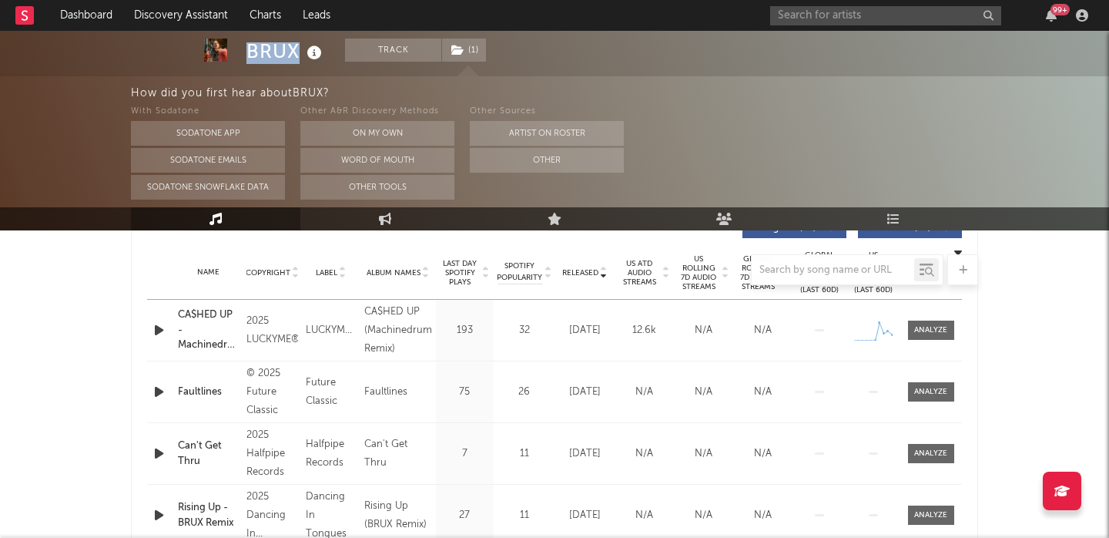
click at [154, 330] on icon "button" at bounding box center [159, 330] width 16 height 19
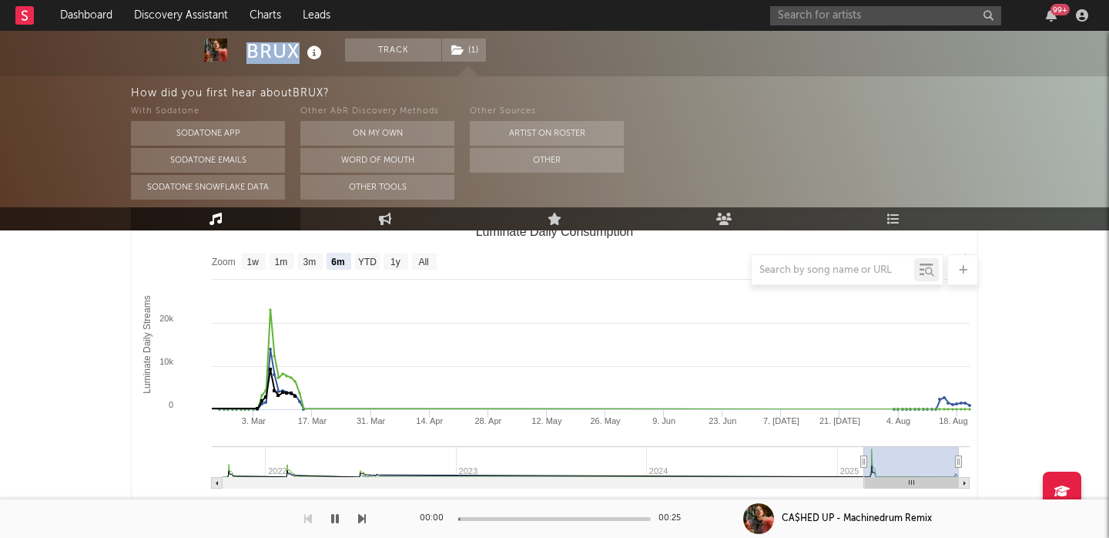
scroll to position [0, 0]
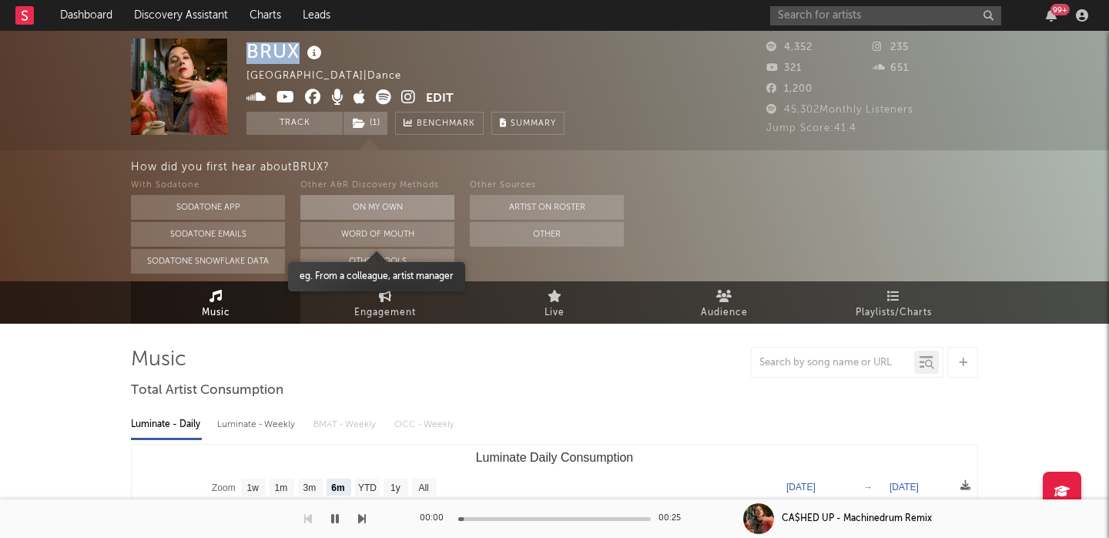
click at [381, 206] on button "On My Own" at bounding box center [377, 207] width 154 height 25
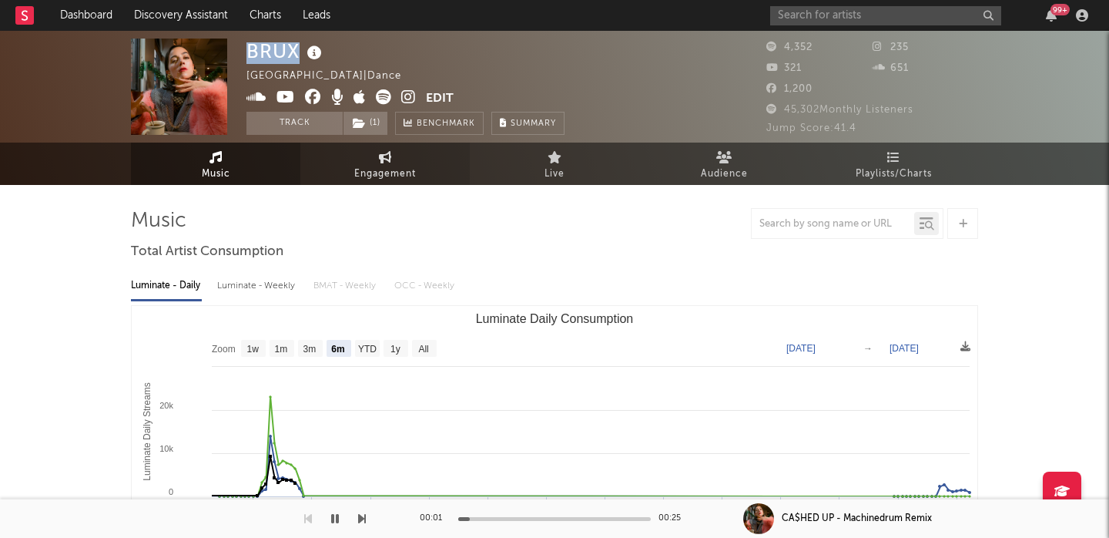
click at [387, 168] on span "Engagement" at bounding box center [385, 174] width 62 height 18
select select "1w"
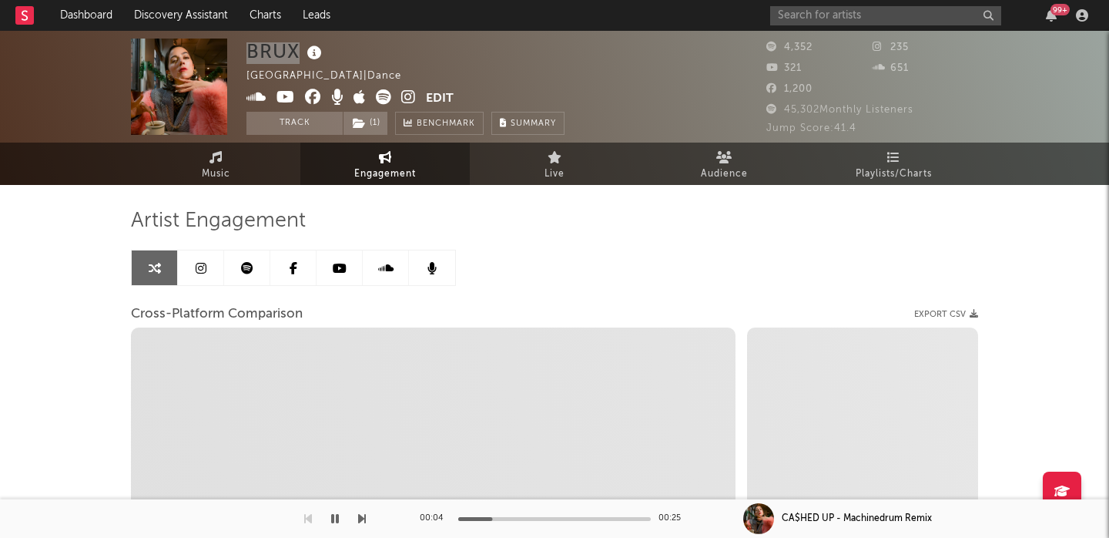
select select "1m"
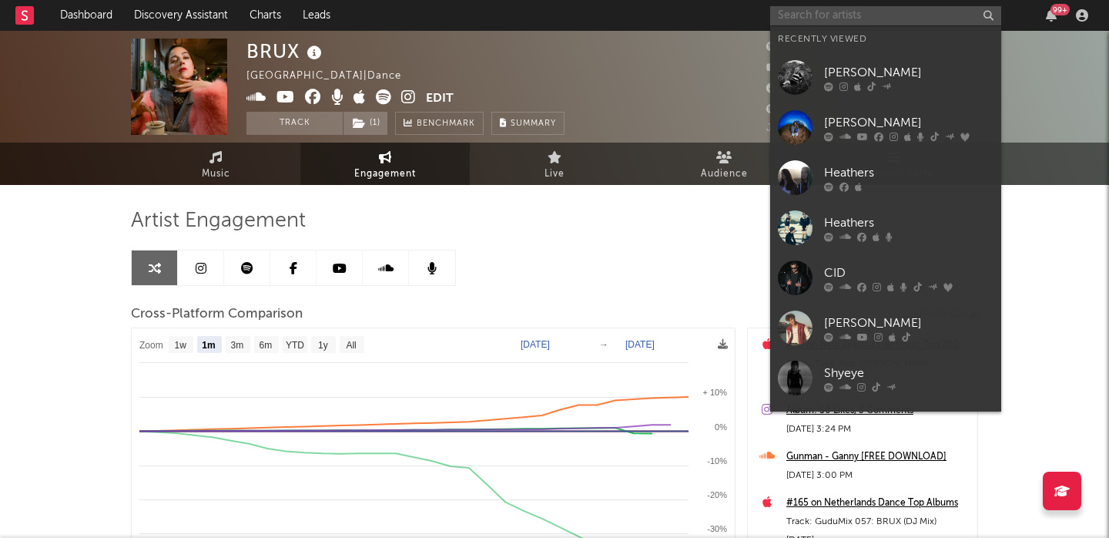
click at [838, 18] on input "text" at bounding box center [885, 15] width 231 height 19
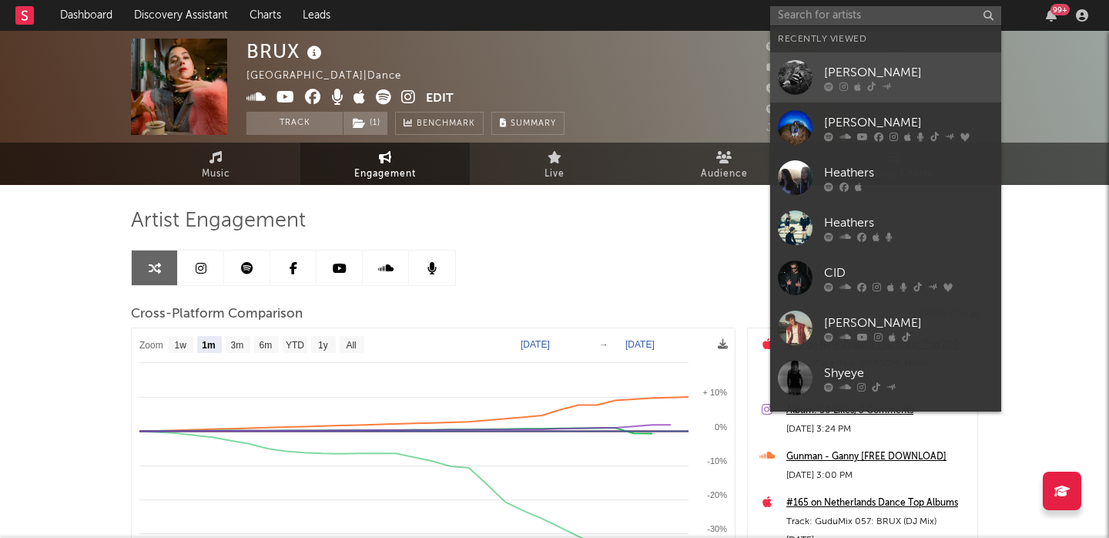
click at [860, 57] on link "[PERSON_NAME]" at bounding box center [885, 77] width 231 height 50
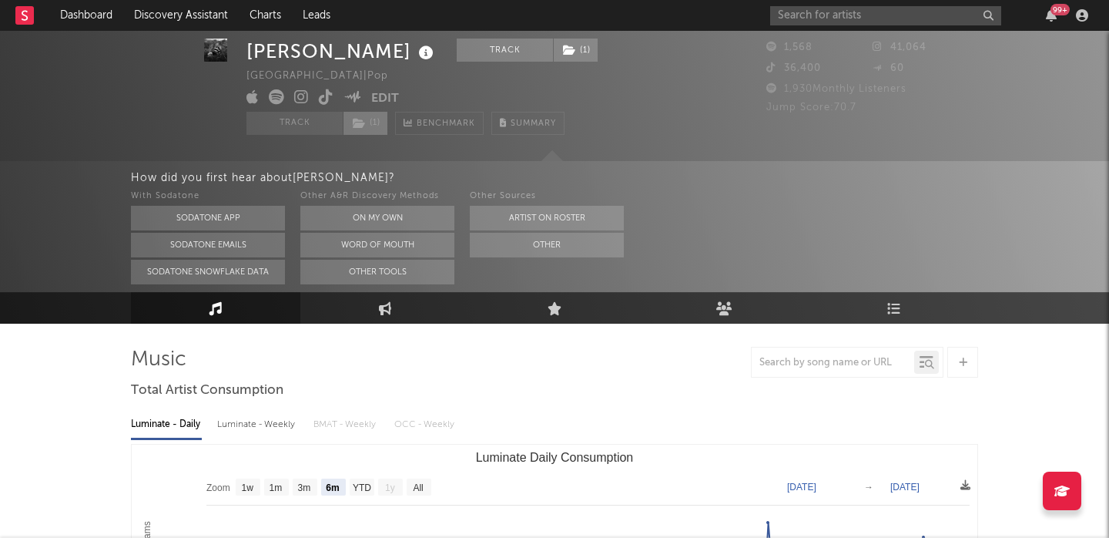
scroll to position [218, 0]
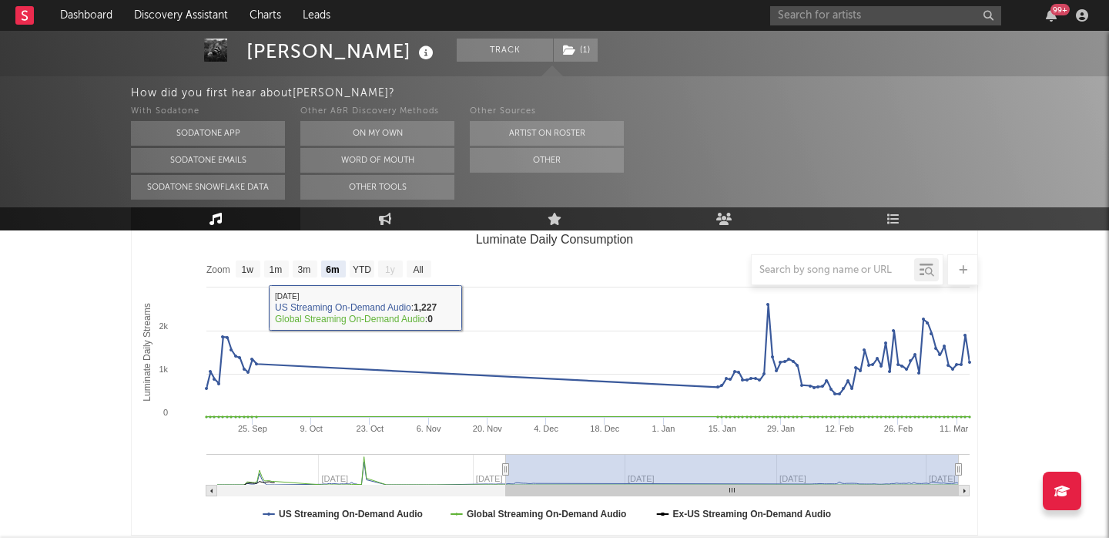
click at [421, 259] on div at bounding box center [555, 269] width 848 height 31
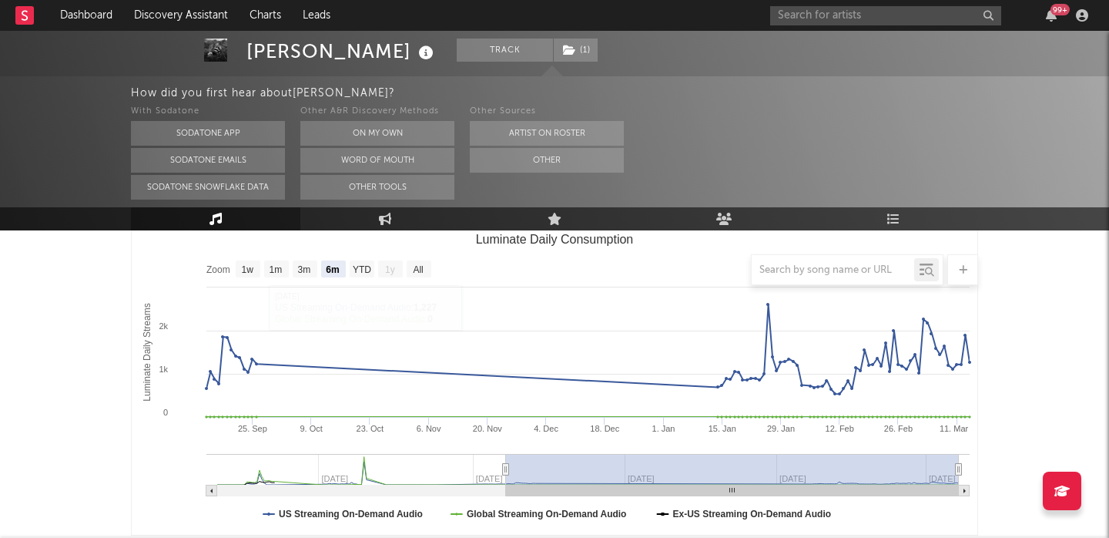
click at [421, 270] on div at bounding box center [555, 269] width 848 height 31
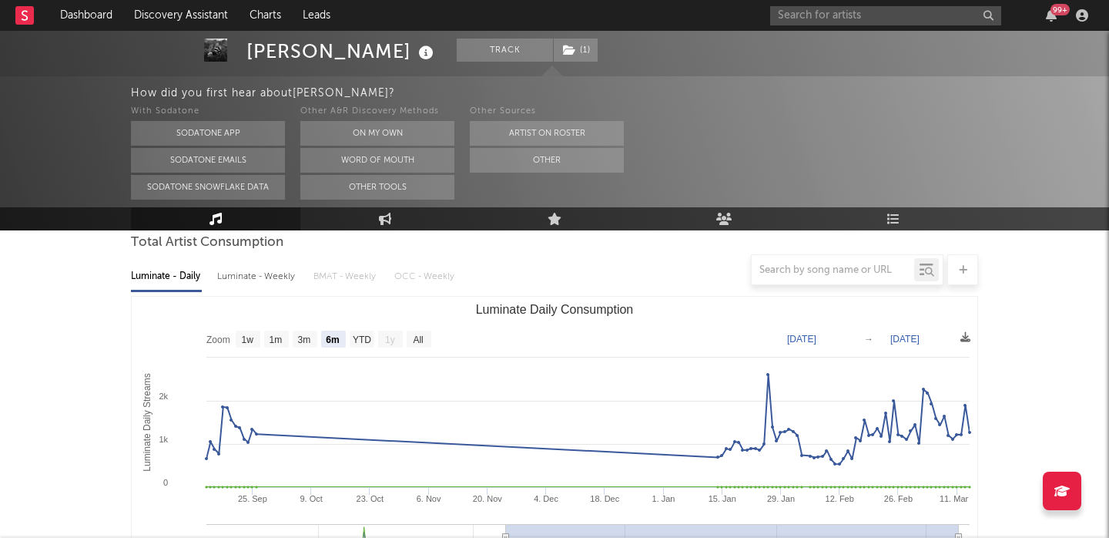
scroll to position [138, 0]
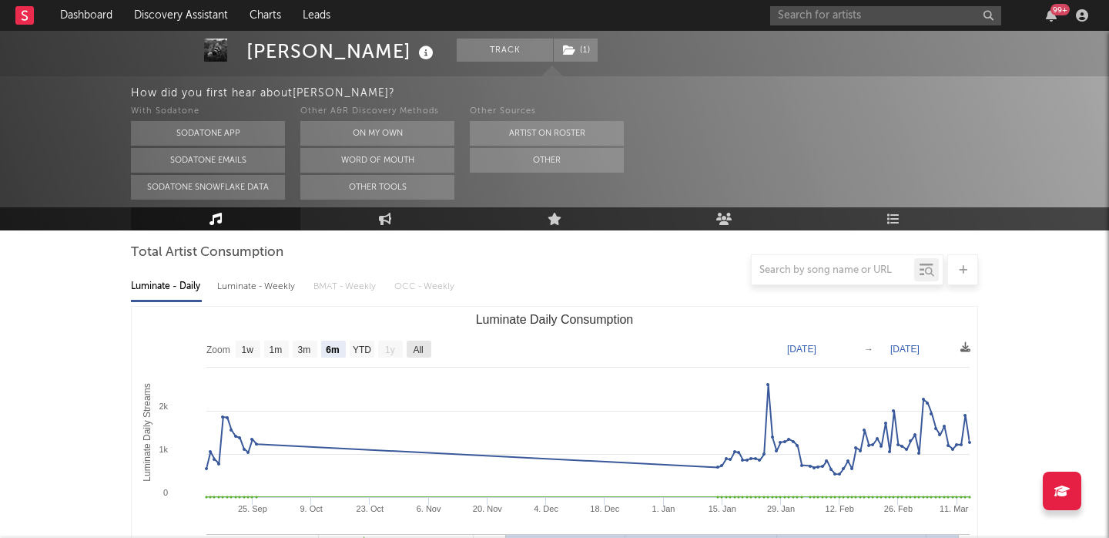
click at [418, 349] on text "All" at bounding box center [418, 349] width 10 height 11
select select "All"
type input "[DATE]"
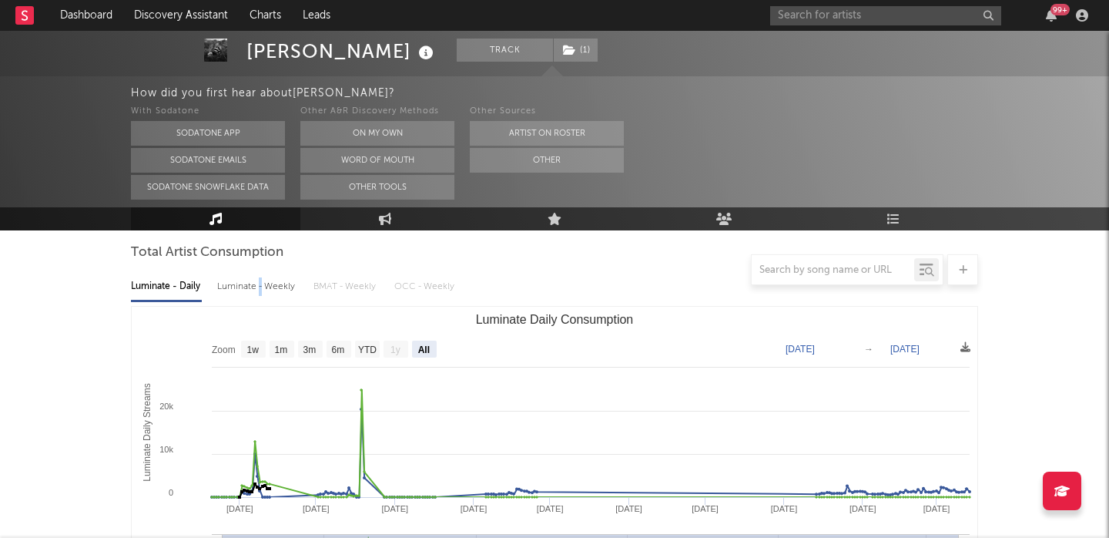
click at [260, 288] on div "Luminate - Weekly" at bounding box center [257, 287] width 81 height 26
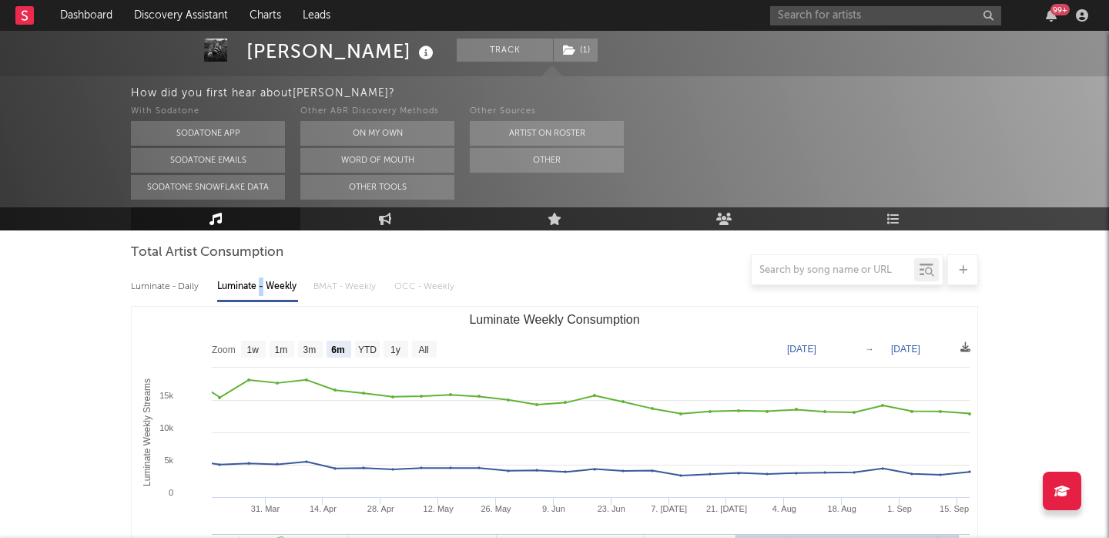
click at [441, 354] on rect "Luminate Weekly Consumption" at bounding box center [555, 461] width 846 height 308
click at [428, 351] on text "All" at bounding box center [423, 349] width 10 height 11
select select "All"
type input "[DATE]"
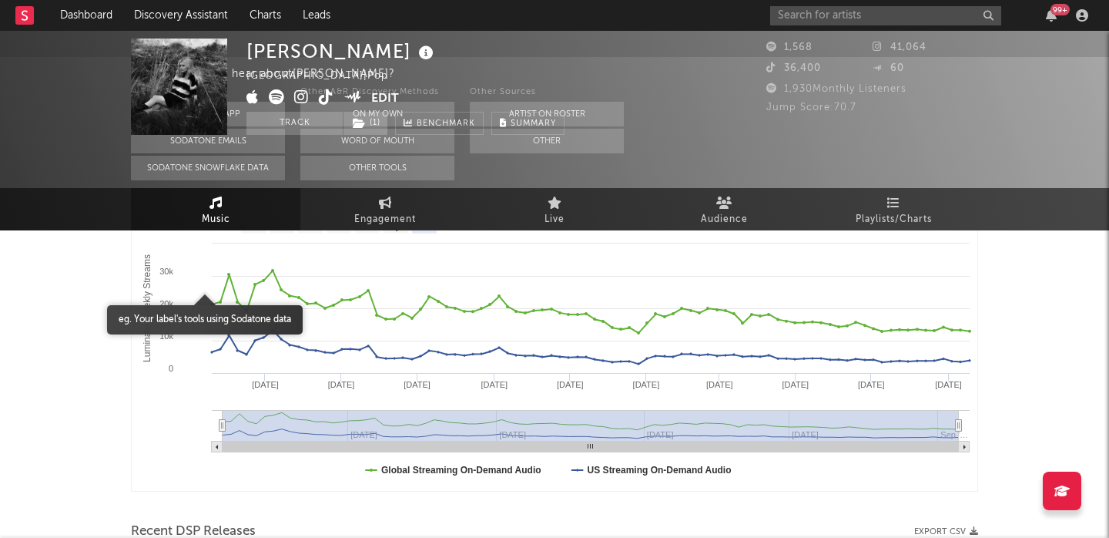
scroll to position [0, 0]
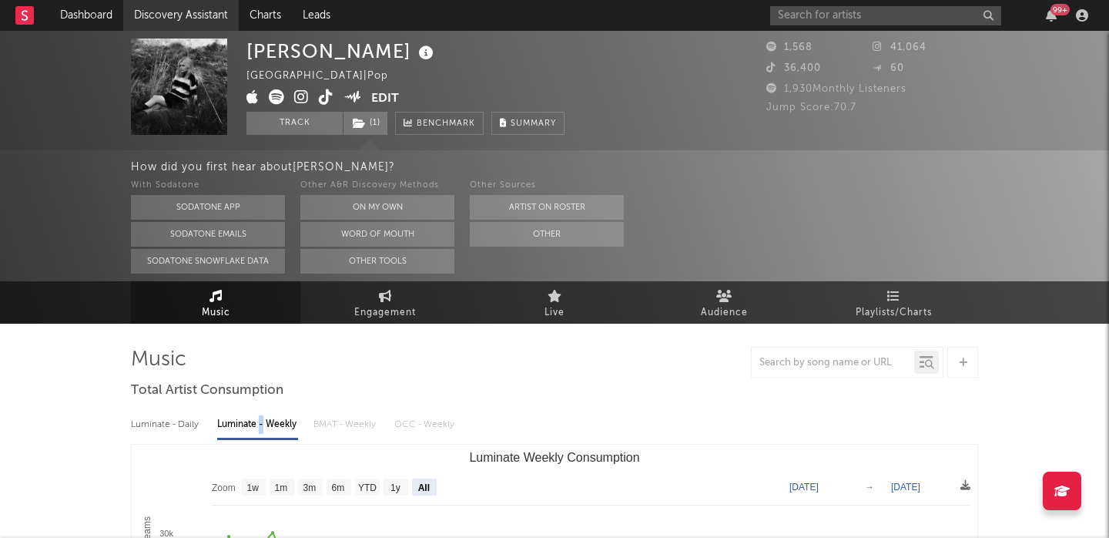
click at [193, 13] on link "Discovery Assistant" at bounding box center [181, 15] width 116 height 31
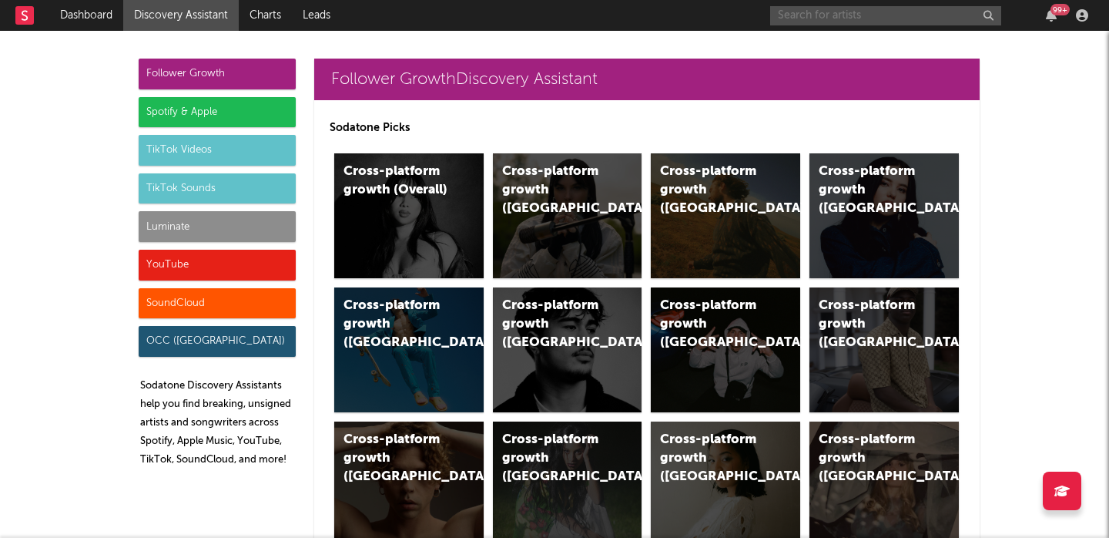
click at [798, 17] on input "text" at bounding box center [885, 15] width 231 height 19
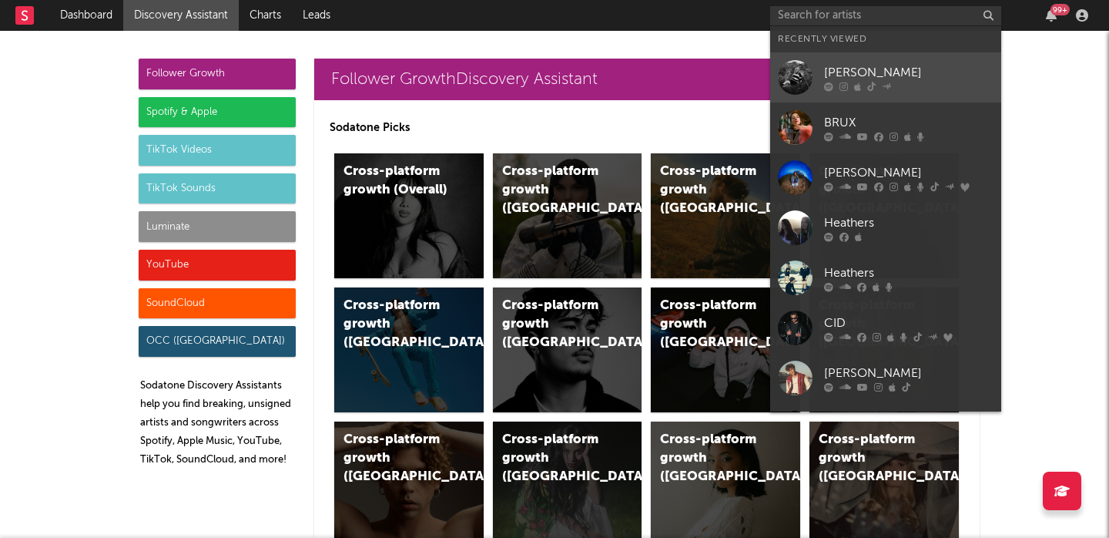
click at [841, 68] on div "[PERSON_NAME]" at bounding box center [909, 72] width 170 height 18
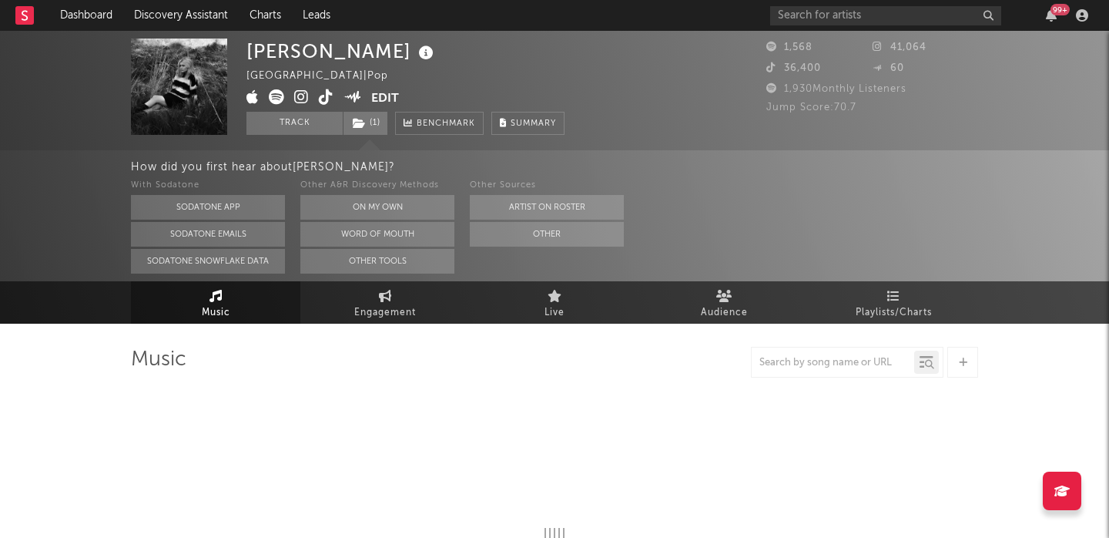
select select "6m"
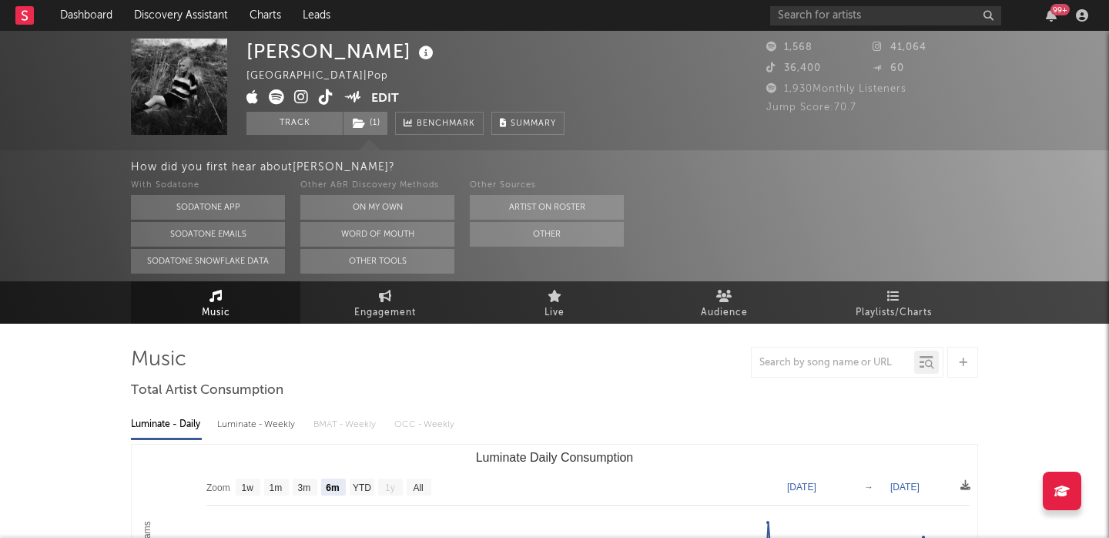
click at [321, 42] on div "[PERSON_NAME]" at bounding box center [342, 51] width 191 height 25
copy div "[PERSON_NAME]"
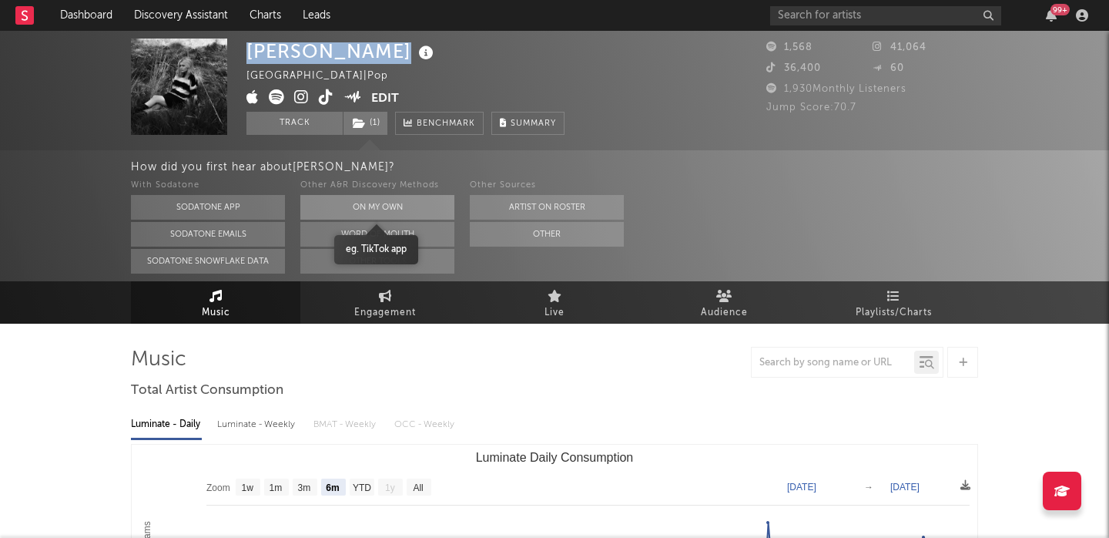
click at [384, 196] on button "On My Own" at bounding box center [377, 207] width 154 height 25
